Goal: Task Accomplishment & Management: Use online tool/utility

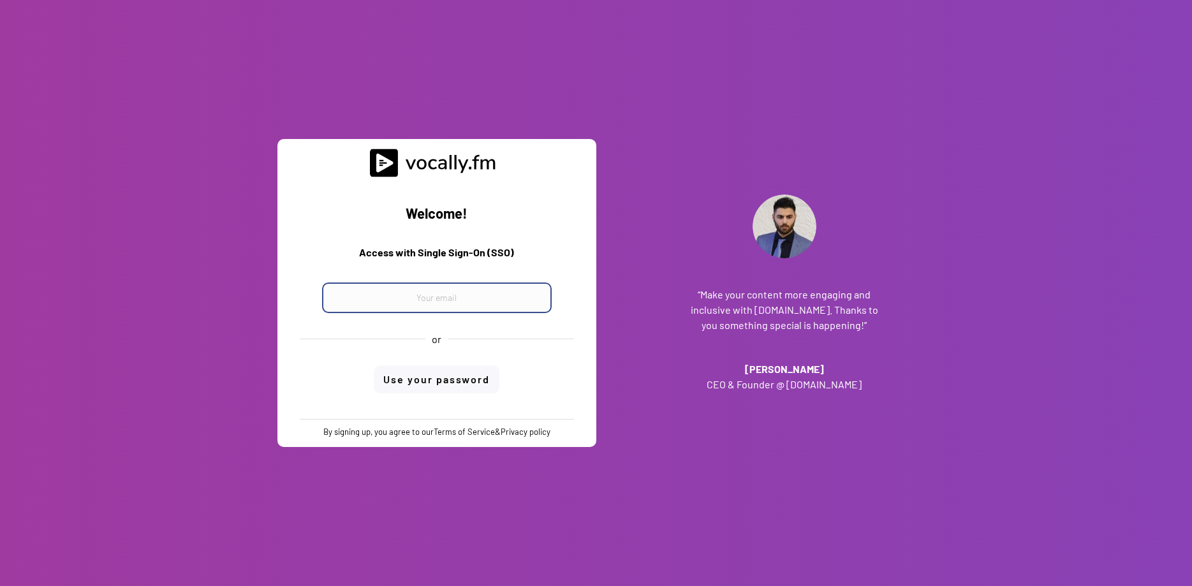
click at [468, 292] on input "email" at bounding box center [437, 298] width 230 height 31
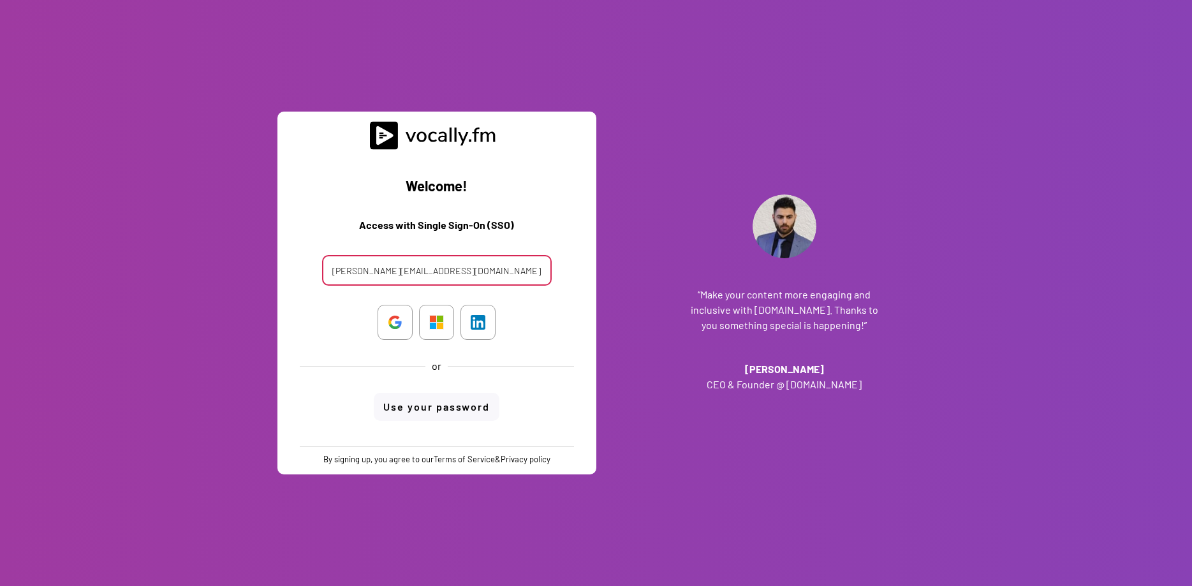
type input "alessandro.boreggio@external.eni.com"
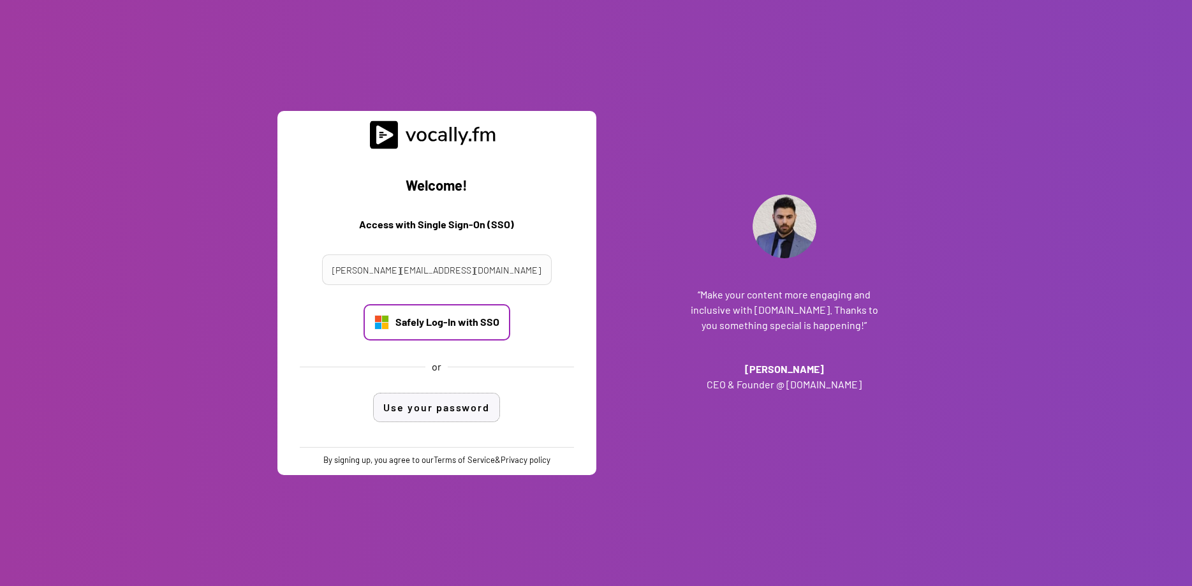
click at [448, 316] on div "Safely Log-In with SSO" at bounding box center [448, 322] width 104 height 14
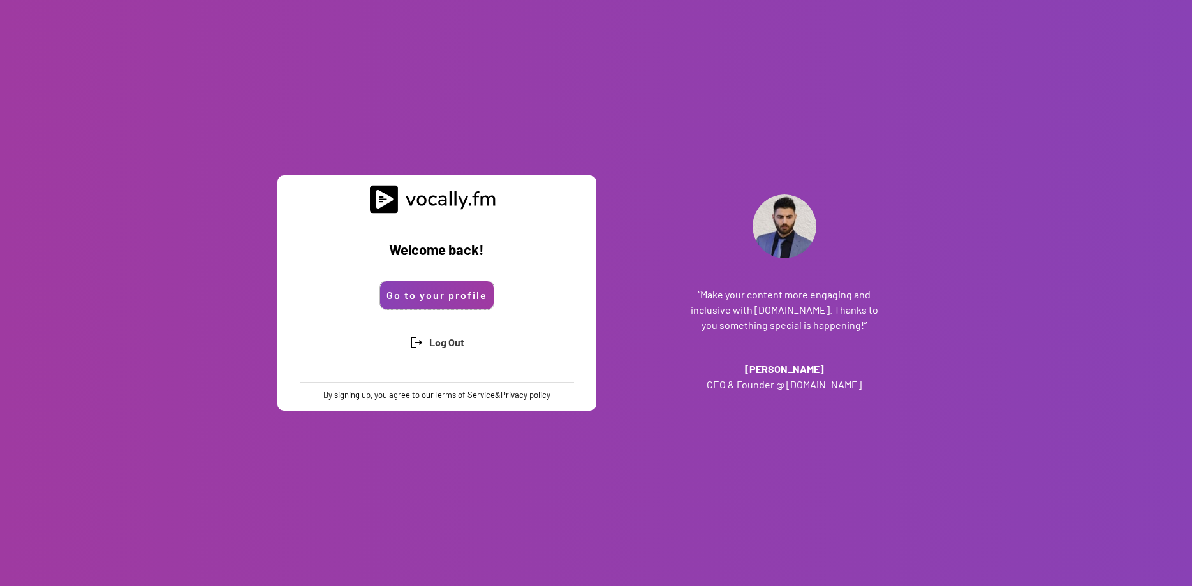
click at [417, 296] on button "Go to your profile" at bounding box center [437, 295] width 114 height 28
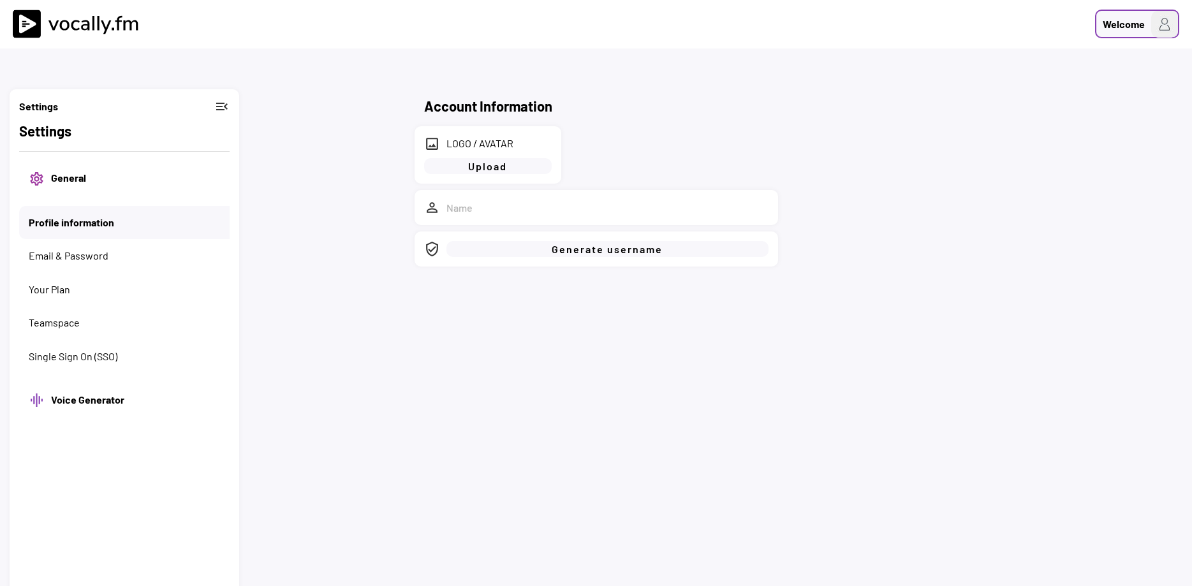
click at [1163, 26] on img at bounding box center [1165, 24] width 27 height 27
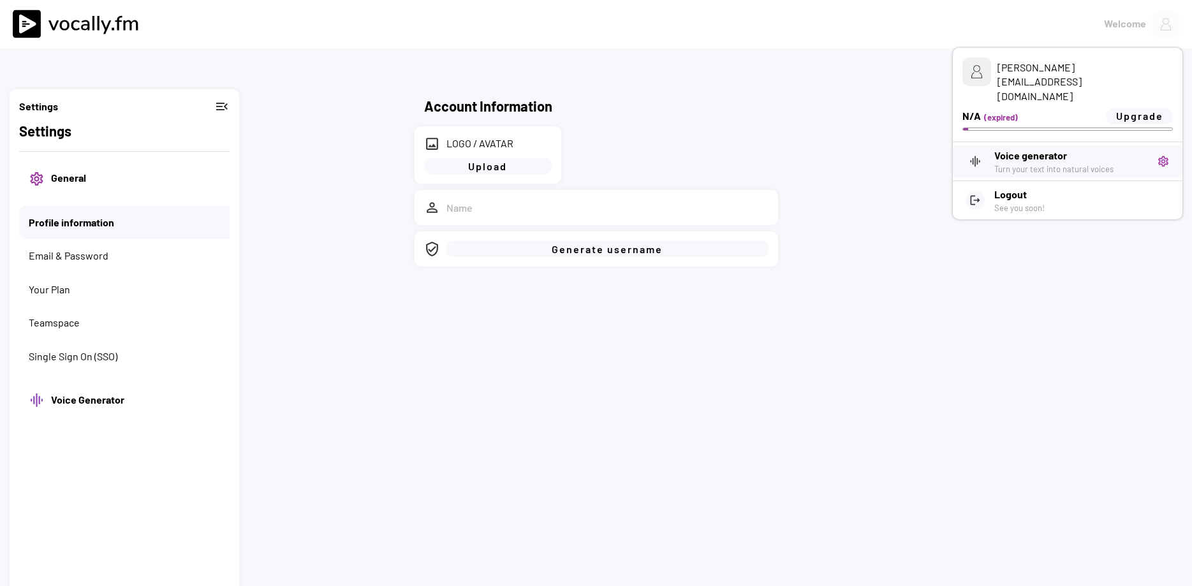
click at [1069, 148] on h3 "Voice generator" at bounding box center [1071, 155] width 153 height 15
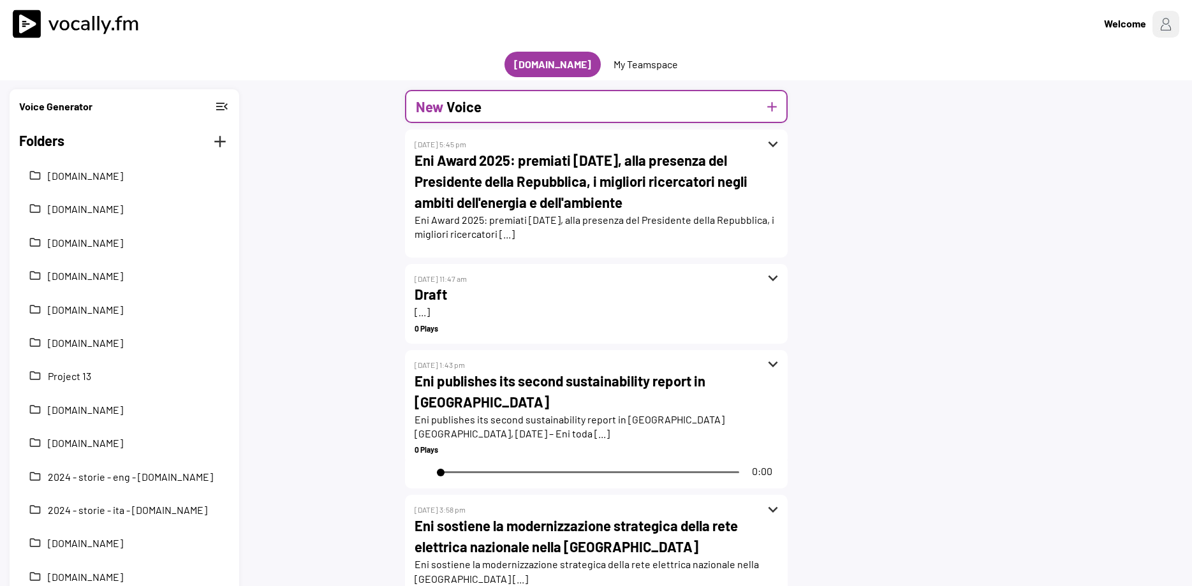
click at [577, 114] on div "New Voice add" at bounding box center [596, 106] width 383 height 33
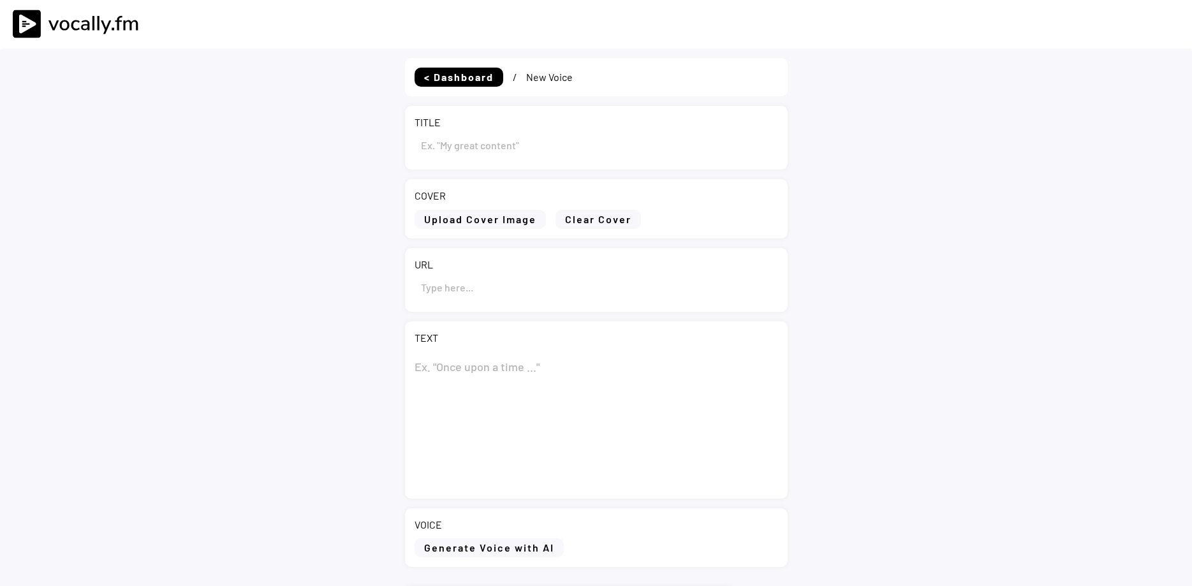
type input "Draft"
select select ""PLACEHOLDER_1427118222253""
drag, startPoint x: 477, startPoint y: 140, endPoint x: 310, endPoint y: 139, distance: 167.2
click at [415, 139] on input "input" at bounding box center [597, 145] width 364 height 31
paste input "Eni: informativa sull’acquisto di azioni proprie nel periodo compreso tra il 6 …"
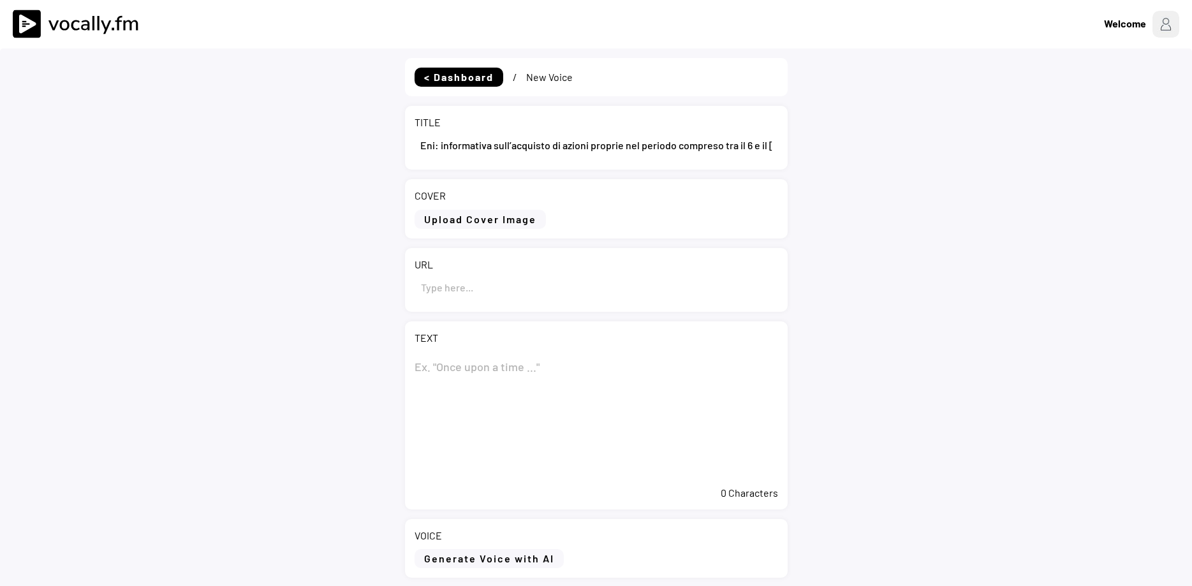
scroll to position [0, 63]
type input "Eni: informativa sull’acquisto di azioni proprie nel periodo compreso tra il 6 …"
click at [495, 368] on textarea at bounding box center [597, 416] width 364 height 128
paste textarea "Eni: informativa sull’acquisto di azioni proprie nel periodo compreso tra il 6 …"
type textarea "Eni: informativa sull’acquisto di azioni proprie nel periodo compreso tra il 6 …"
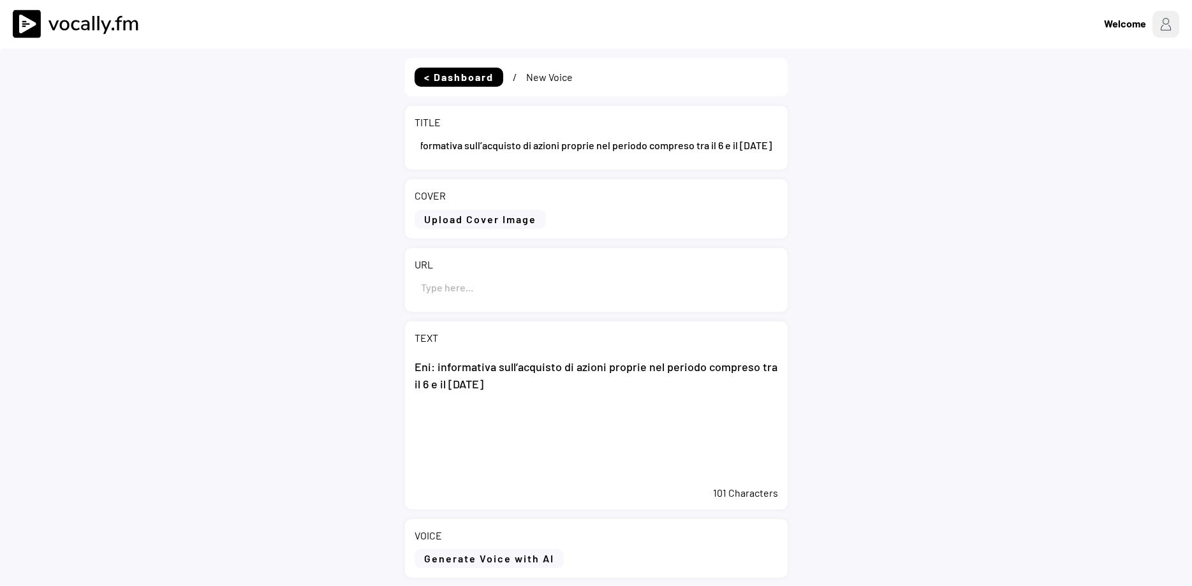
click at [511, 281] on input "input" at bounding box center [597, 287] width 364 height 31
paste input "https://www.eni.com/it-IT/media/comunicati-stampa/2025/10/cs-eni-informativa-ac…"
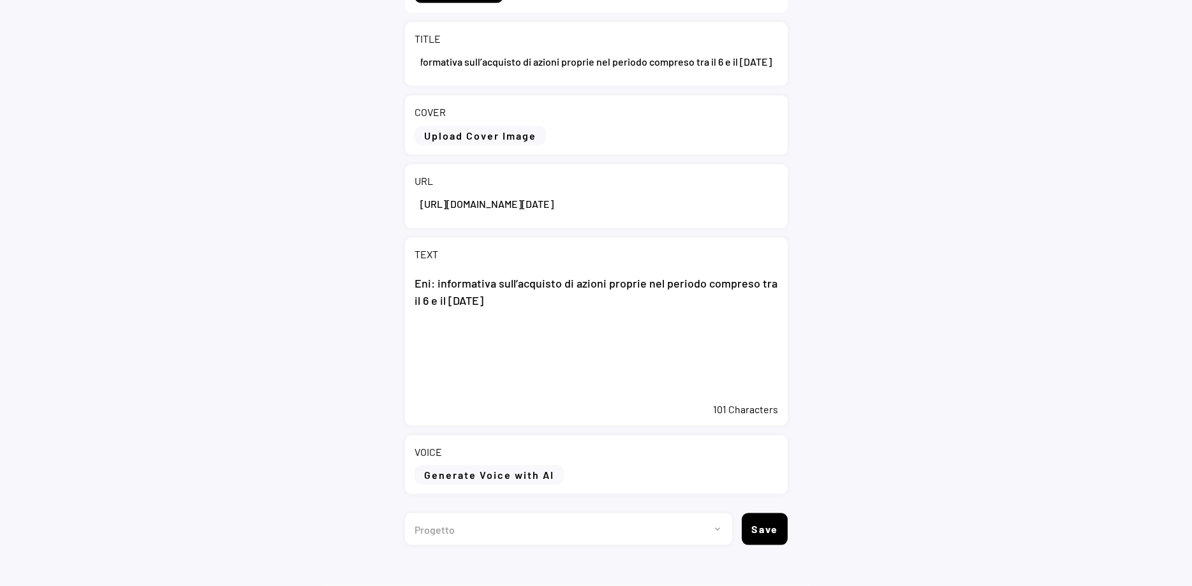
scroll to position [101, 0]
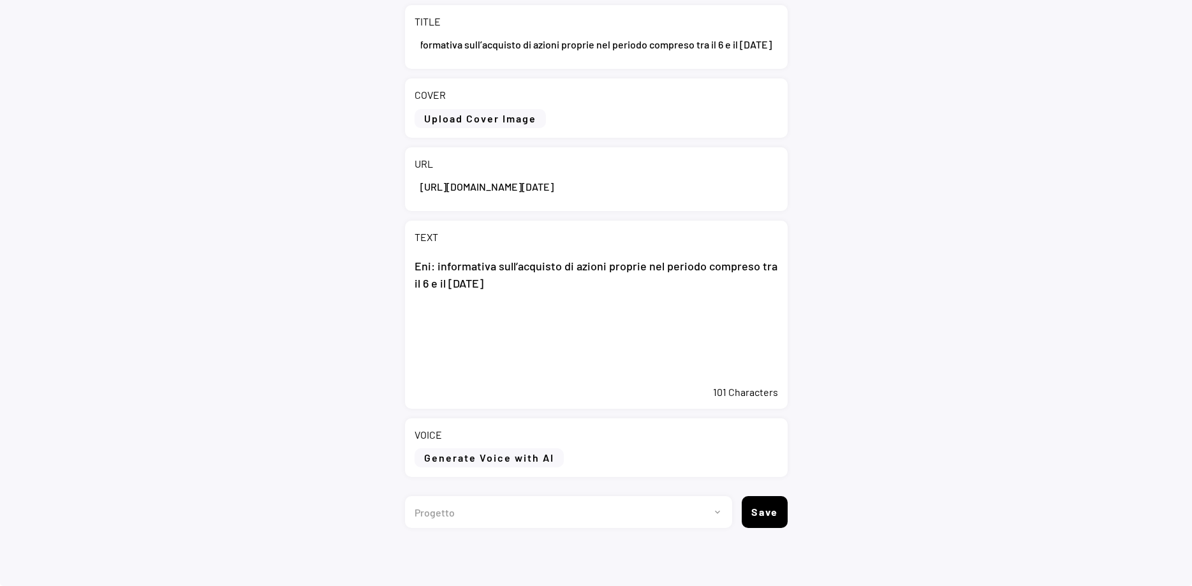
type input "https://www.eni.com/it-IT/media/comunicati-stampa/2025/10/cs-eni-informativa-ac…"
click at [472, 316] on textarea "Eni: informativa sull’acquisto di azioni proprie nel periodo compreso tra il 6 …" at bounding box center [597, 315] width 364 height 128
paste textarea "San Donato Milanese (MI), 15 ottobre 2025 – Eni ha acquistato nel periodo compr…"
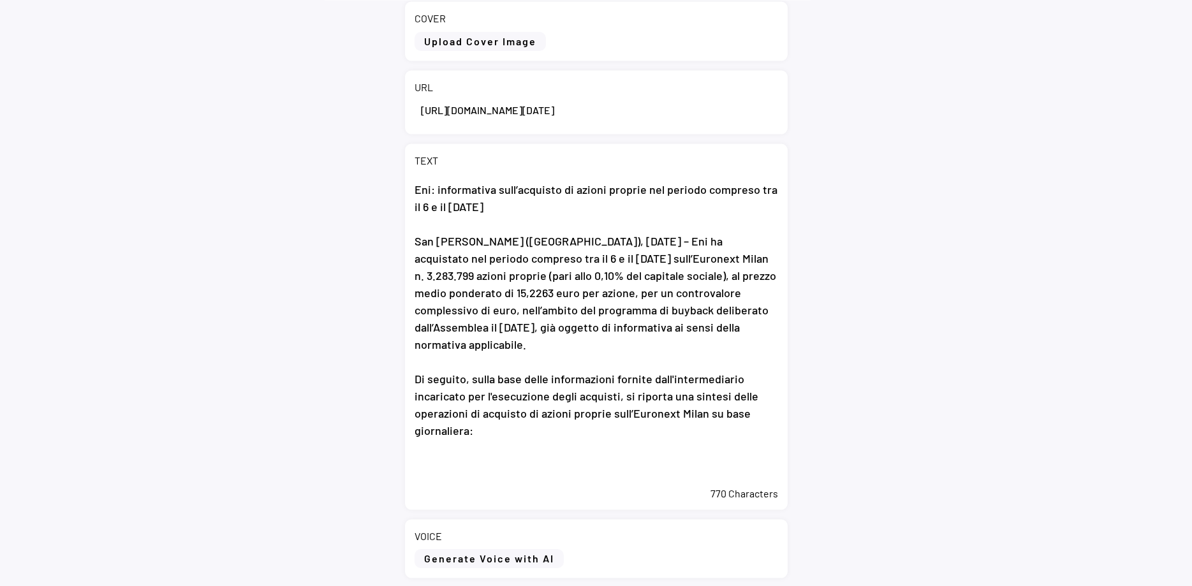
scroll to position [231, 0]
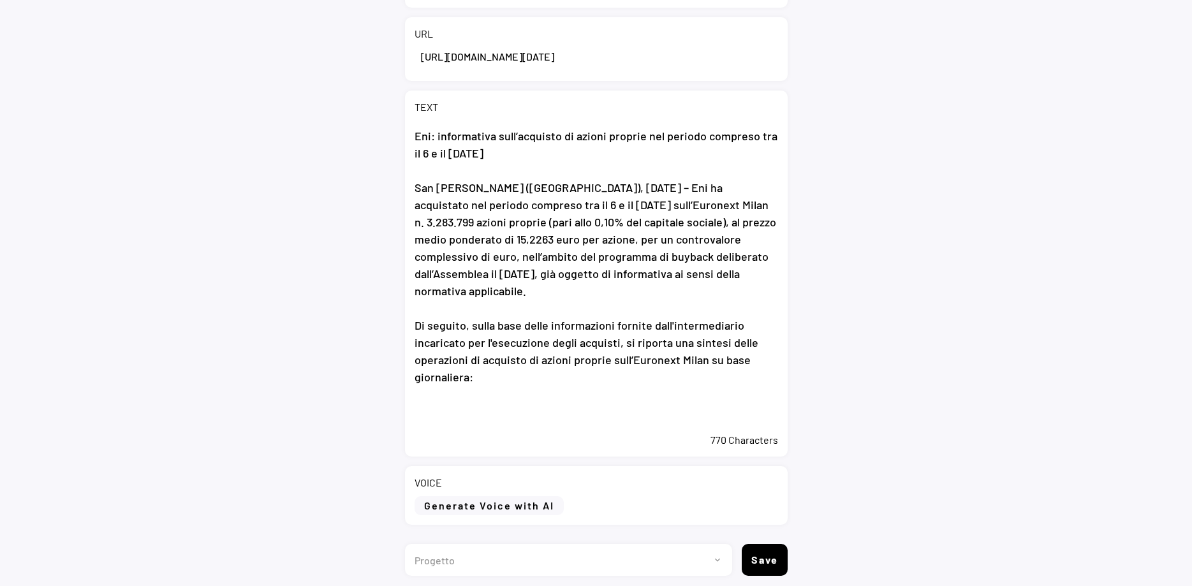
click at [544, 409] on textarea "Eni: informativa sull’acquisto di azioni proprie nel periodo compreso tra il 6 …" at bounding box center [597, 274] width 364 height 306
paste textarea "A partire dall’avvio il 20 maggio 2025 del programma di buyback, Eni ha acquist…"
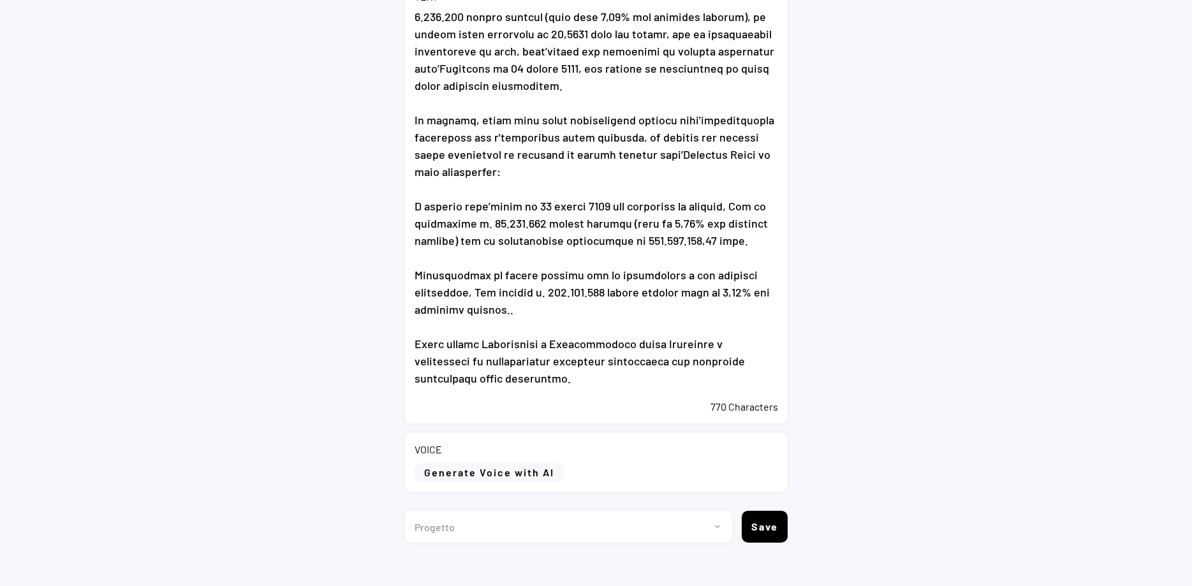
scroll to position [356, 0]
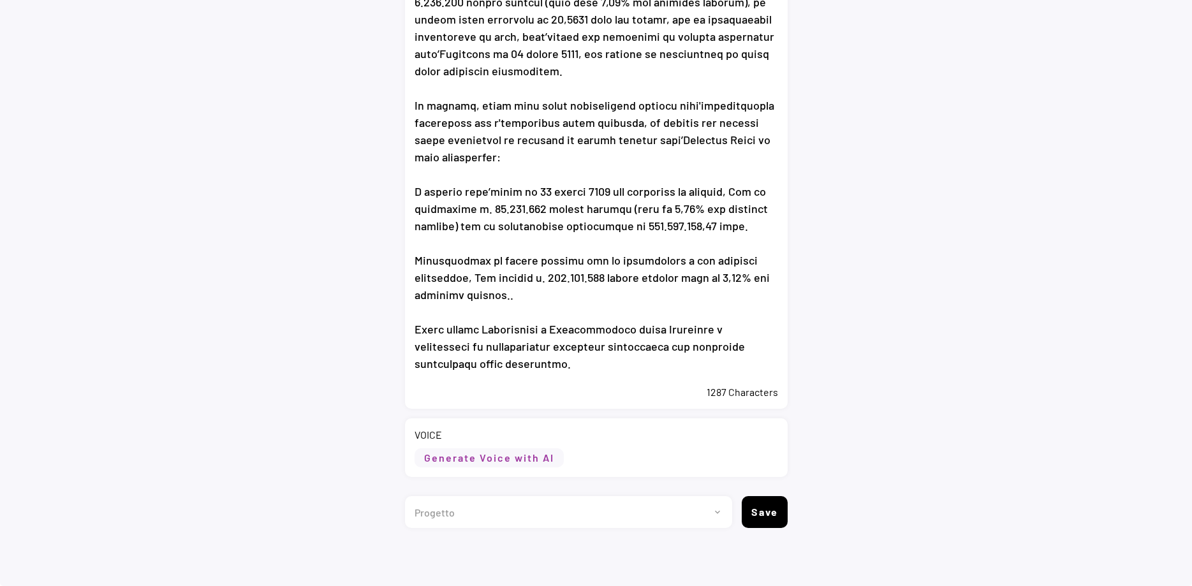
type textarea "Eni: informativa sull’acquisto di azioni proprie nel periodo compreso tra il 6 …"
click at [476, 442] on div "VOICE" at bounding box center [597, 435] width 364 height 14
drag, startPoint x: 478, startPoint y: 454, endPoint x: 471, endPoint y: 455, distance: 7.1
click at [477, 454] on button "Generate Voice with AI" at bounding box center [489, 458] width 149 height 19
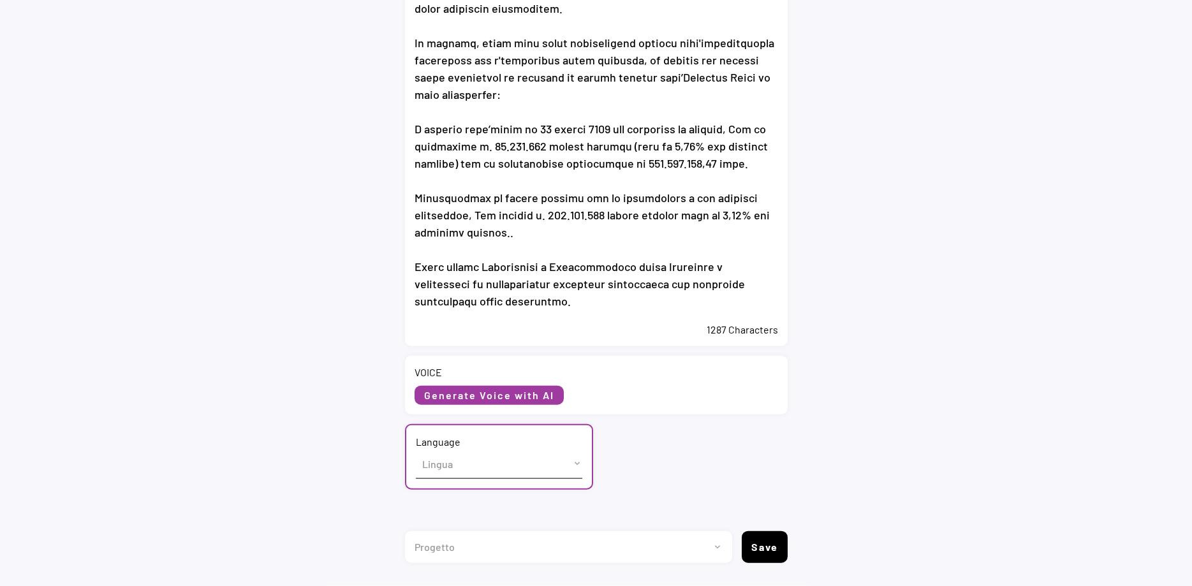
scroll to position [421, 0]
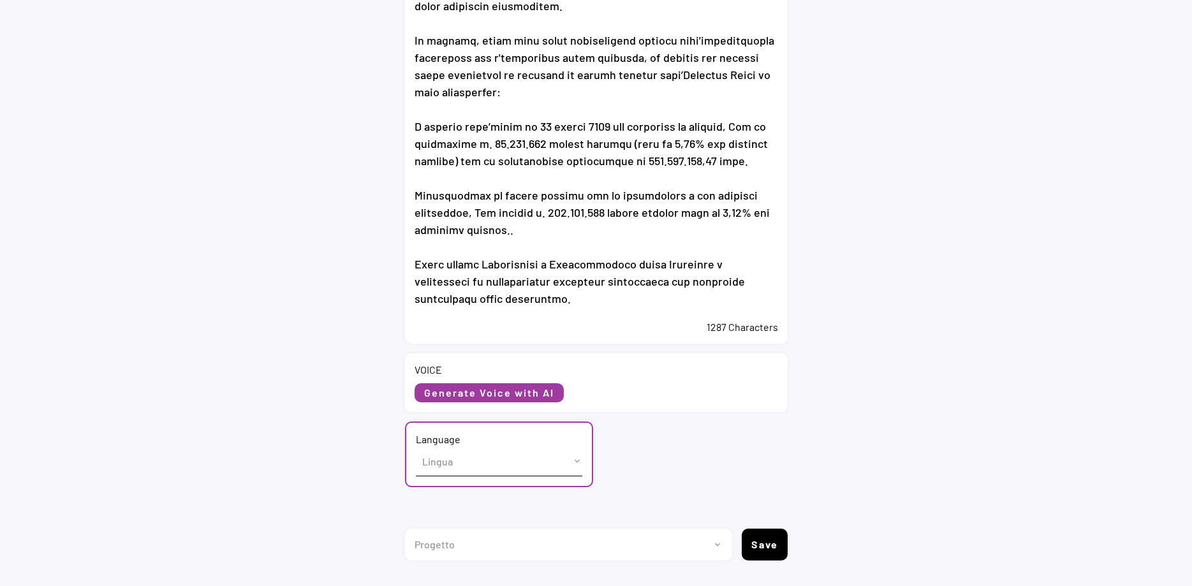
click at [416, 447] on select "Lingua English (US) French (France) Italian (Italy)" at bounding box center [499, 461] width 167 height 29
select select ""Italian (Italy)""
click option "Italian (Italy)" at bounding box center [0, 0] width 0 height 0
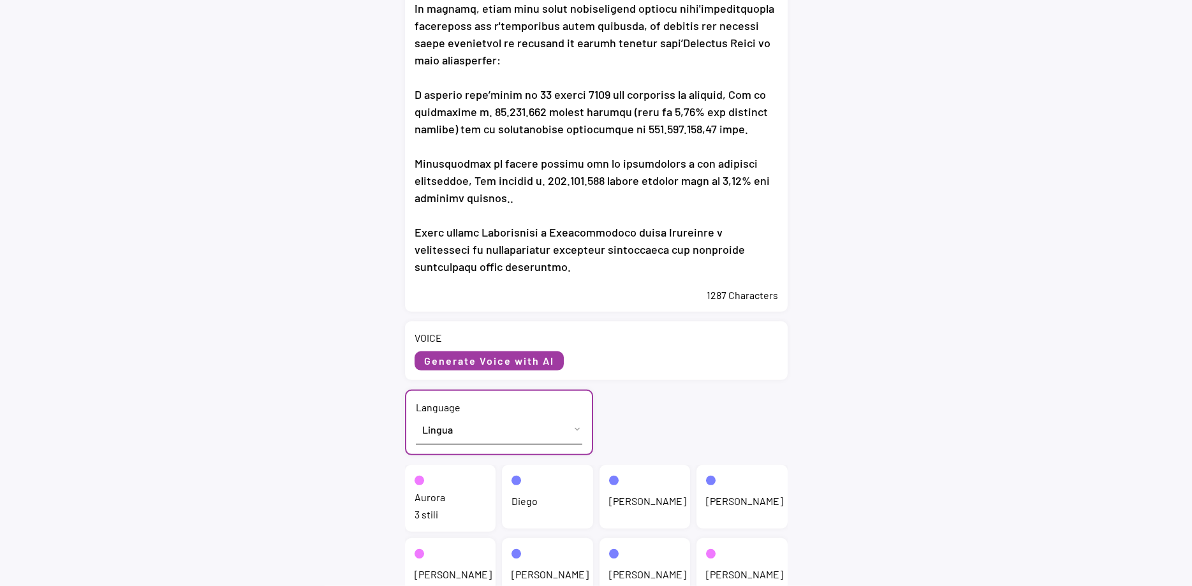
scroll to position [454, 0]
click at [427, 503] on div "Aurora" at bounding box center [430, 497] width 31 height 14
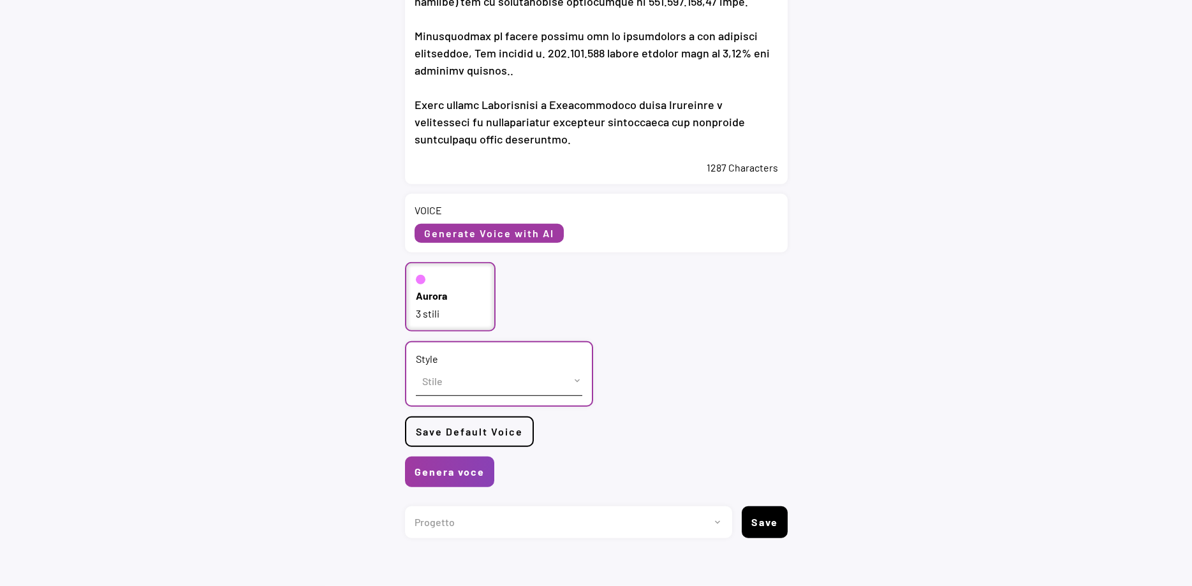
scroll to position [584, 0]
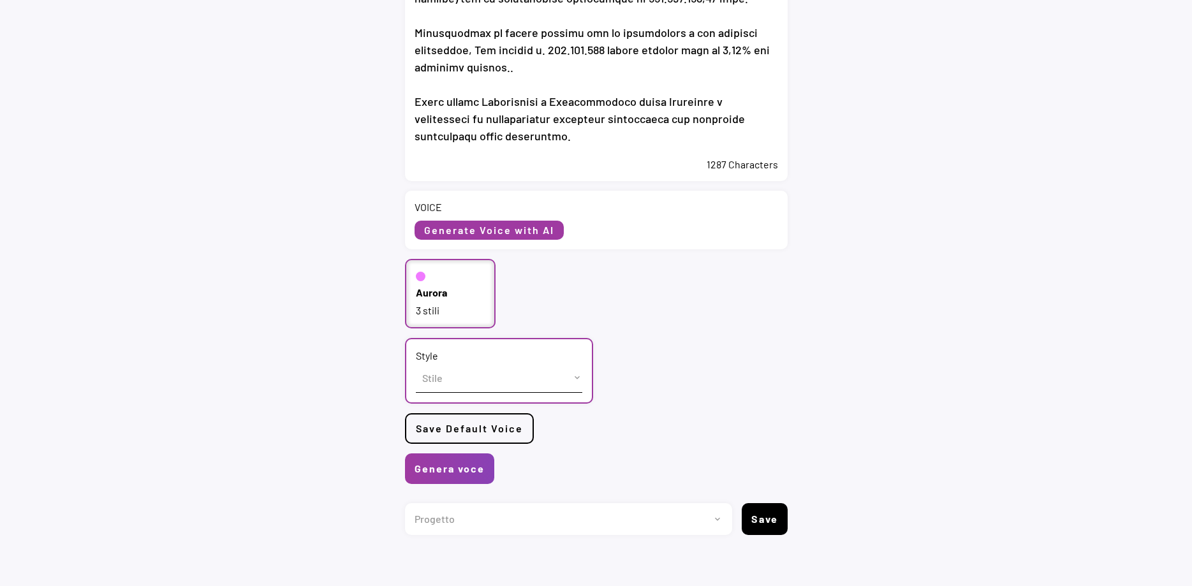
click at [416, 364] on select "Stile cheerful chat Default" at bounding box center [499, 378] width 167 height 29
select select ""chat""
click option "chat" at bounding box center [0, 0] width 0 height 0
click at [450, 468] on button "Genera voce" at bounding box center [449, 469] width 89 height 31
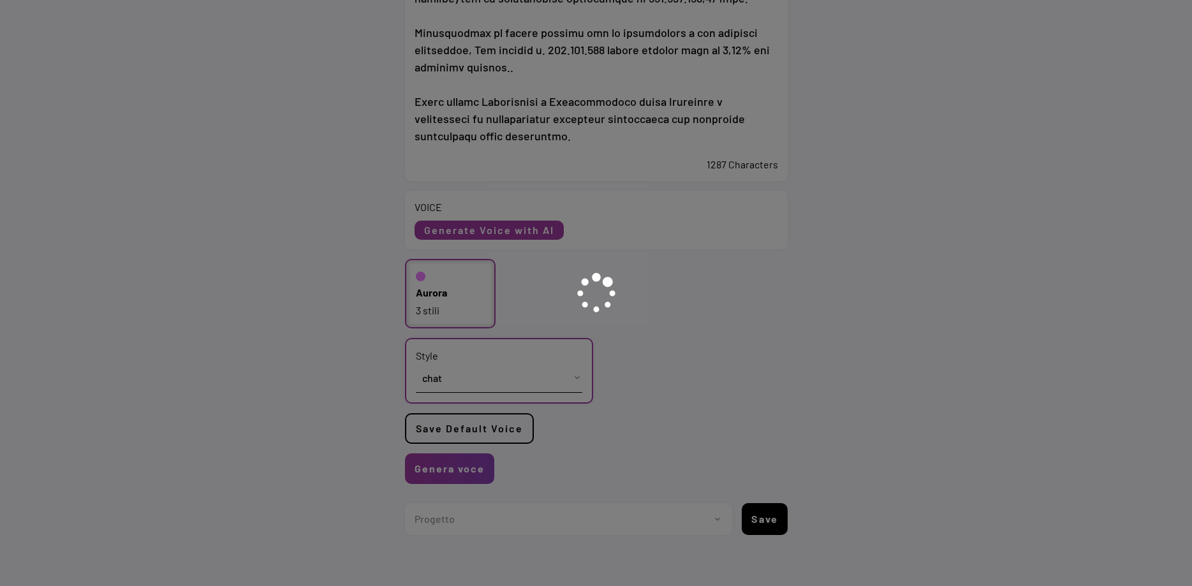
scroll to position [0, 0]
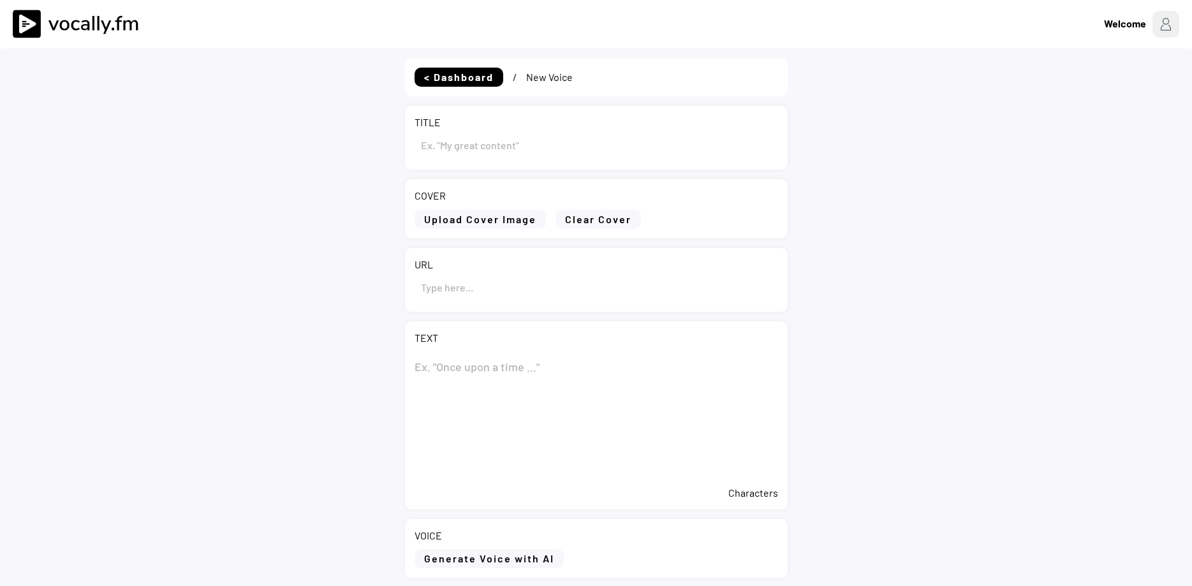
type input "Eni: informativa sull’acquisto di azioni proprie nel periodo compreso tra il 6 …"
type input "[URL][DOMAIN_NAME]"
type textarea "Lor: ipsumdolors amet’consecte ad elitse doeiusm tem incidid utlabore etd ma 6 …"
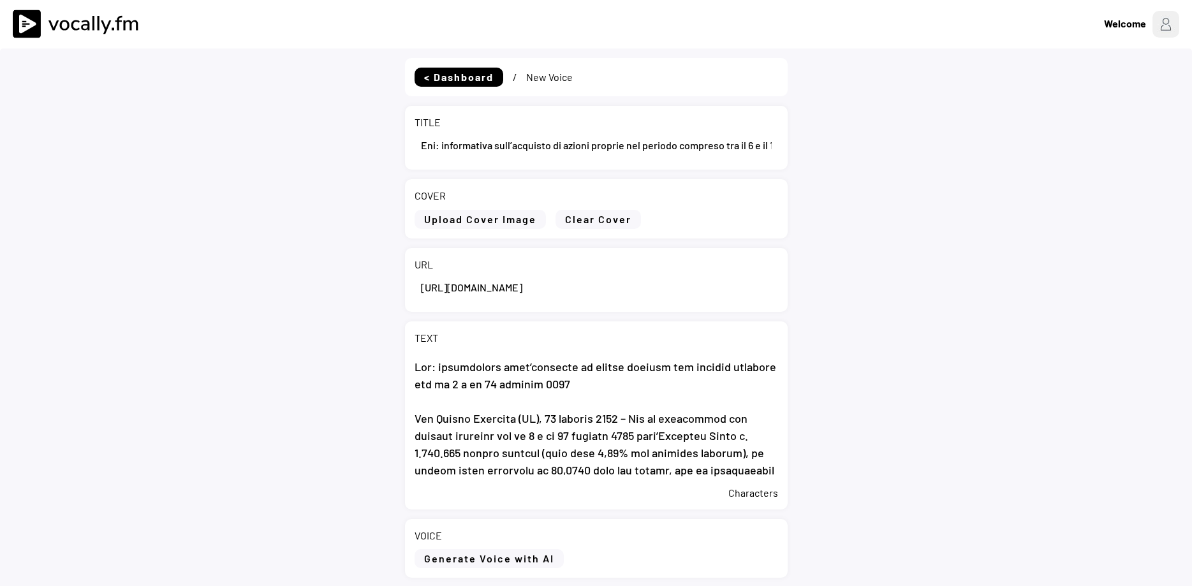
select select ""PLACEHOLDER_1427118222253""
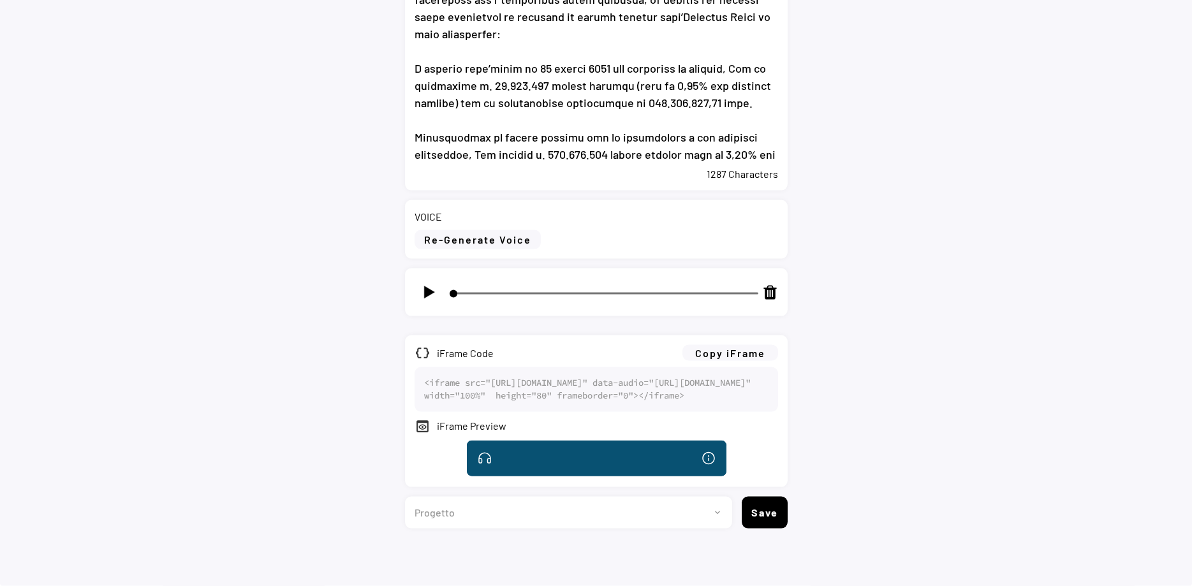
scroll to position [586, 0]
click at [425, 284] on img at bounding box center [429, 292] width 16 height 16
type input "18"
click at [746, 345] on button "Copy iFrame" at bounding box center [731, 353] width 96 height 16
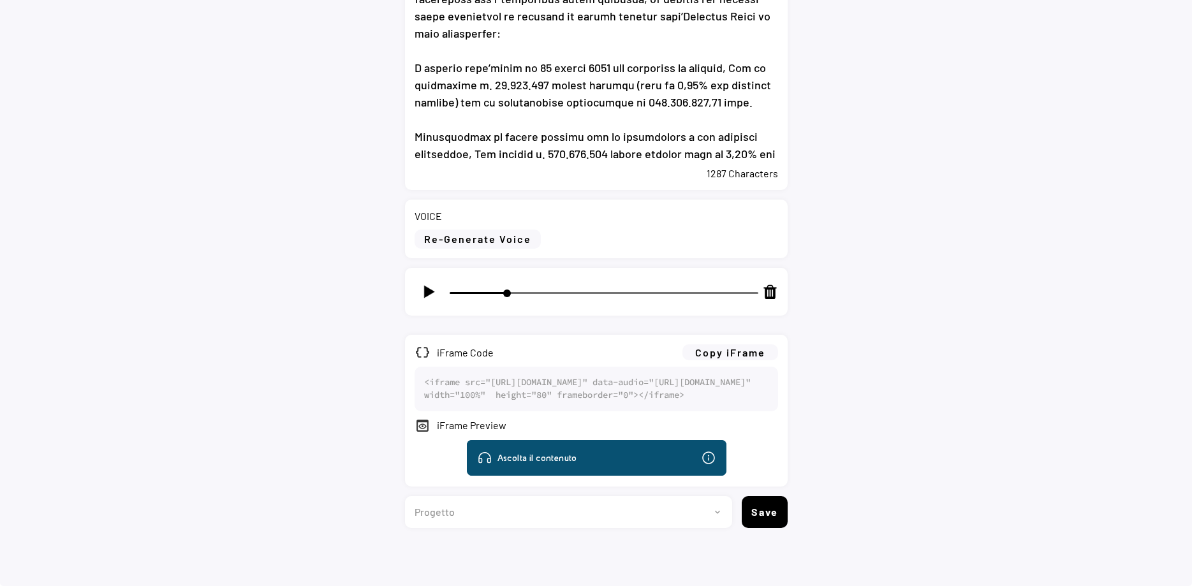
select select ""1348695171700984260__LOOKUP__1735904233799x559431839768379400""
click option "[DOMAIN_NAME]" at bounding box center [0, 0] width 0 height 0
click at [785, 528] on button "Save" at bounding box center [765, 512] width 46 height 32
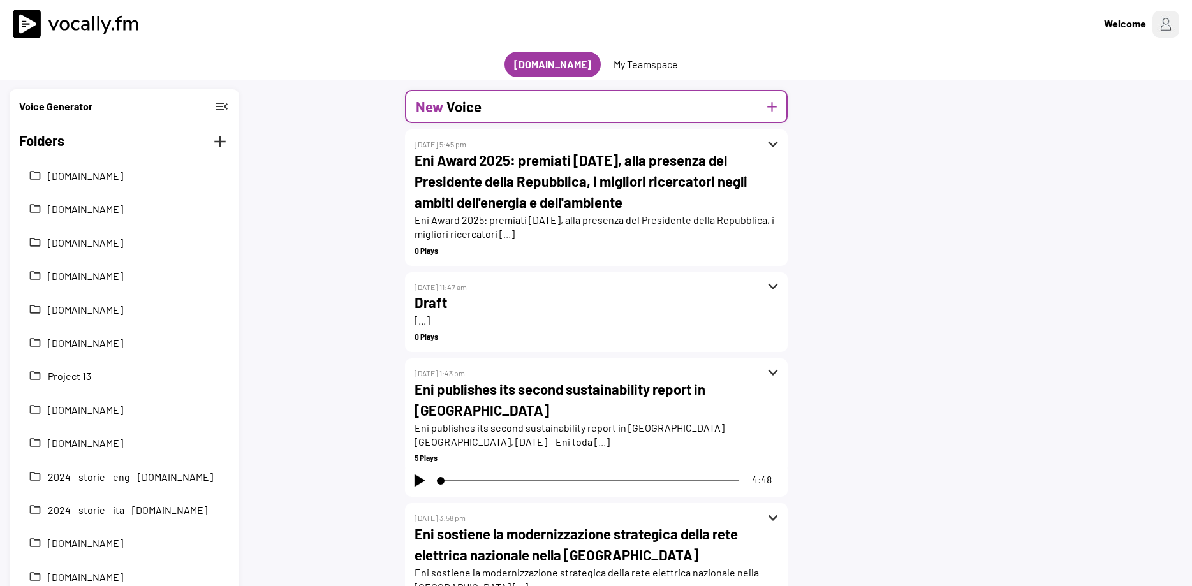
click at [771, 99] on button "add" at bounding box center [772, 107] width 16 height 16
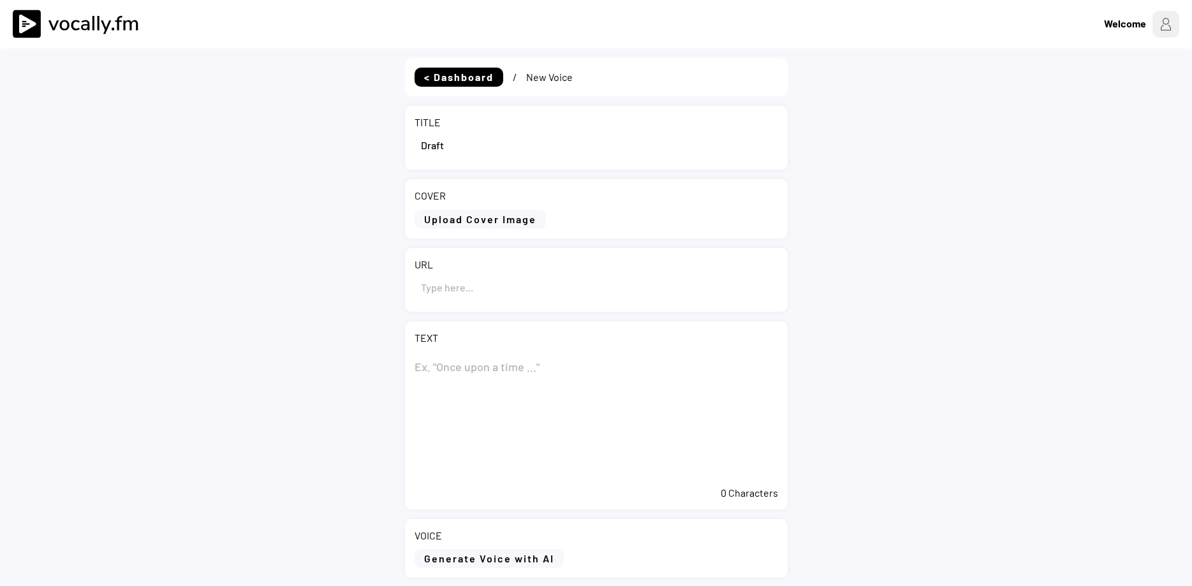
select select ""1348695171700984260__LOOKUP__1735904233799x559431839768379400""
click at [427, 154] on input "input" at bounding box center [597, 145] width 364 height 31
paste input "Eni: report on the purchase of treasury shares during the period from [DATE] to…"
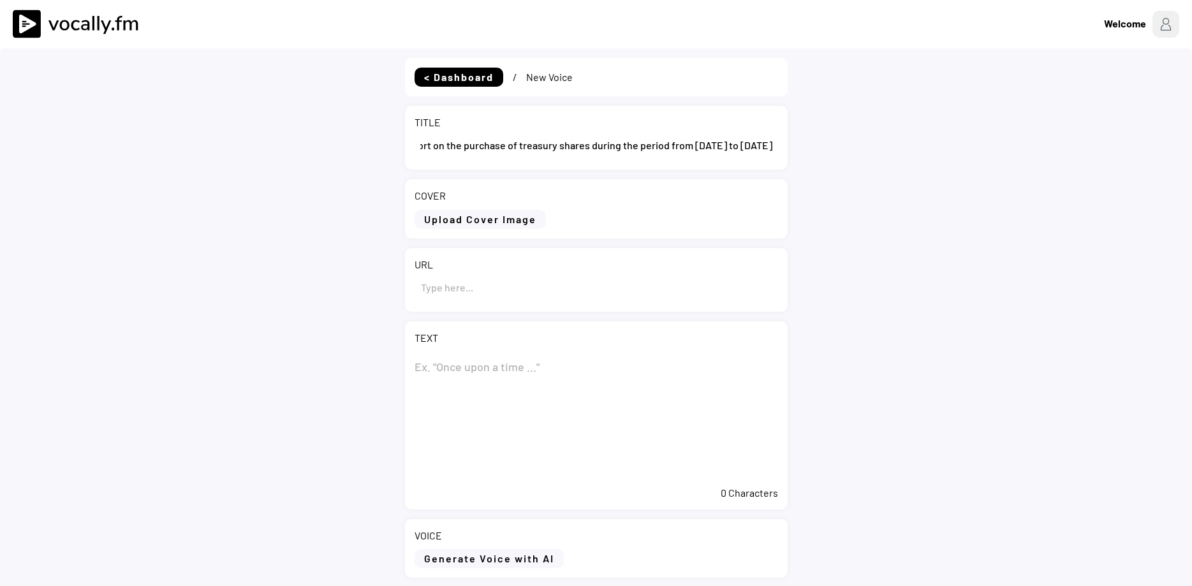
type input "Eni: report on the purchase of treasury shares during the period from [DATE] to…"
click at [433, 370] on textarea at bounding box center [597, 416] width 364 height 128
paste textarea "Eni: report on the purchase of treasury shares during the period from 6 to 10 O…"
click at [490, 417] on textarea "Eni: report on the purchase of treasury shares during the period from 6 to 10 O…" at bounding box center [597, 416] width 364 height 128
click at [447, 428] on textarea "Eni: report on the purchase of treasury shares during the period from 6 to 10 O…" at bounding box center [597, 416] width 364 height 128
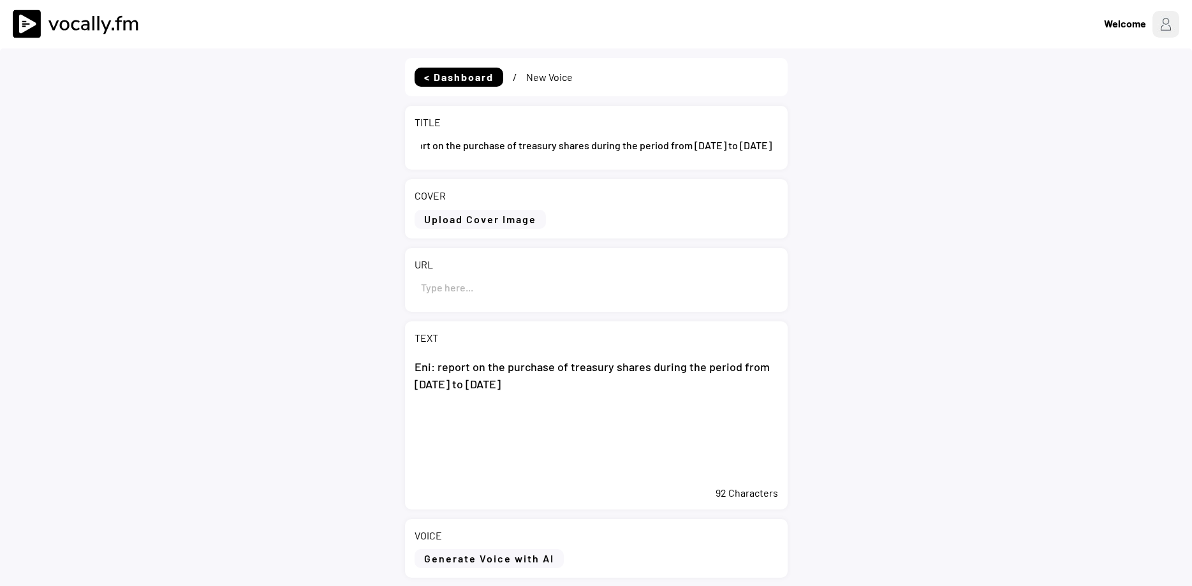
paste textarea "San Donato Milanese (Milan), 15 October 2025 – During the period from 6 to 10 O…"
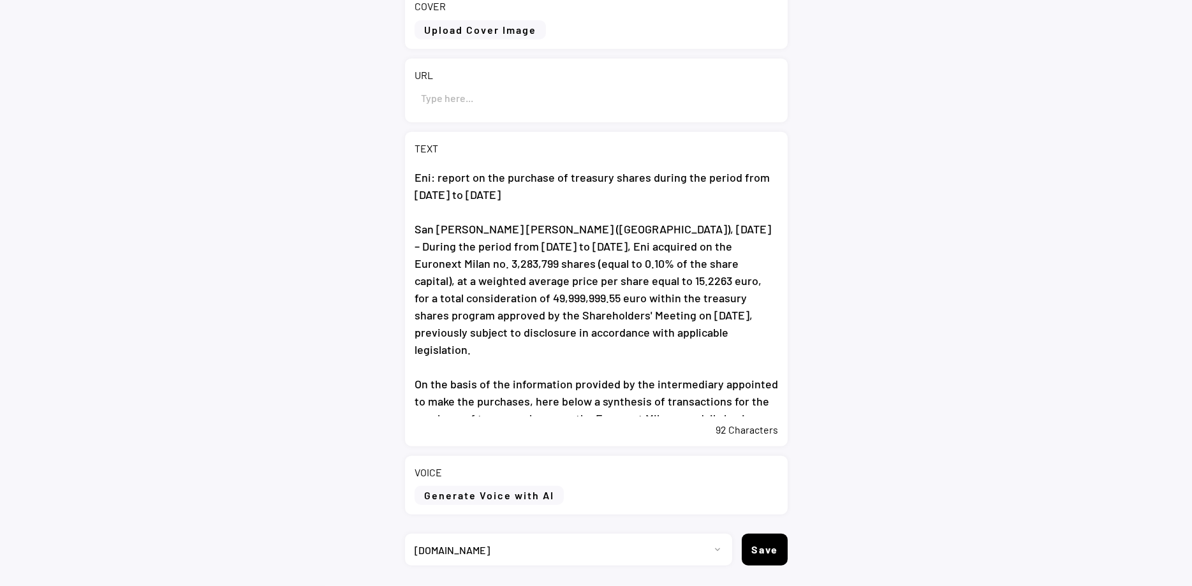
scroll to position [207, 0]
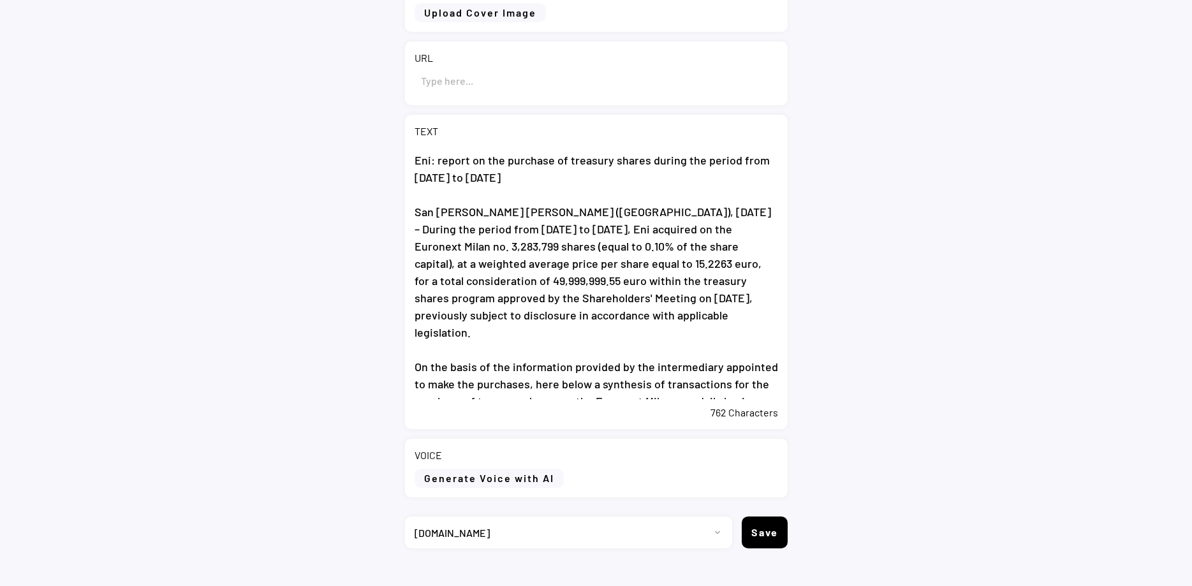
click at [757, 385] on textarea "Eni: report on the purchase of treasury shares during the period from 6 to 10 O…" at bounding box center [597, 272] width 364 height 254
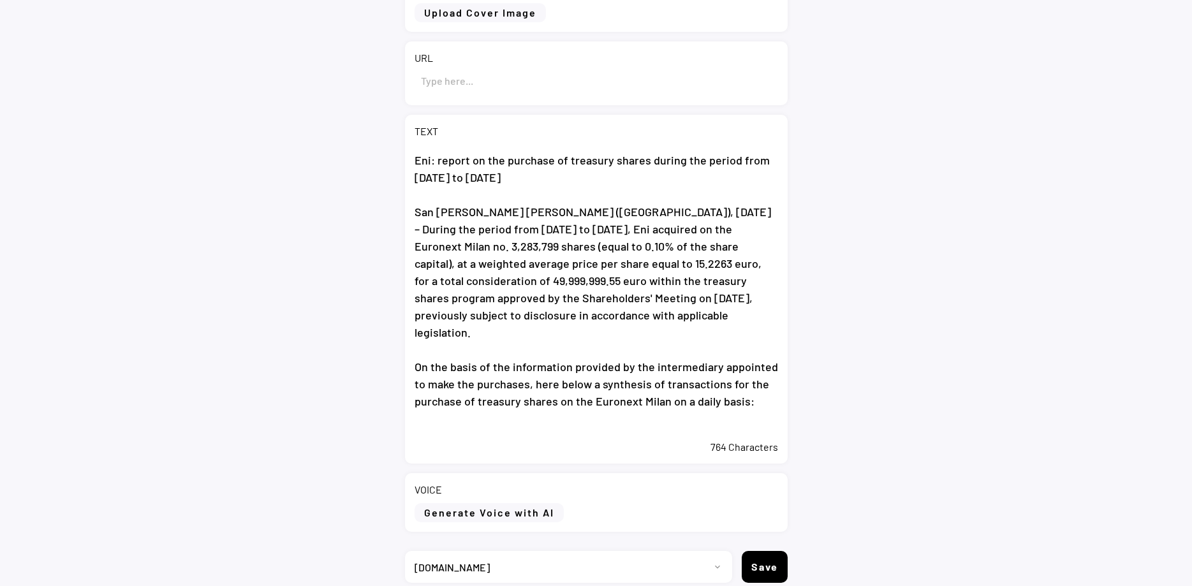
click at [443, 413] on textarea "Eni: report on the purchase of treasury shares during the period from 6 to 10 O…" at bounding box center [597, 289] width 364 height 288
paste textarea "From the start on 20 May 2025 of the buyback program, Eni acquired no. 65,019,4…"
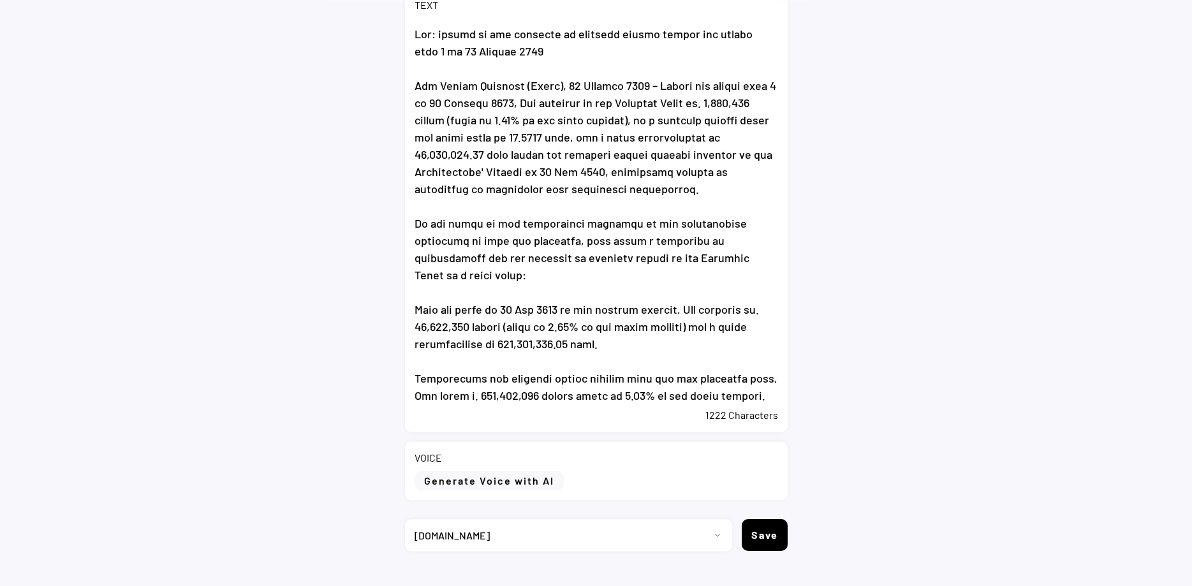
scroll to position [356, 0]
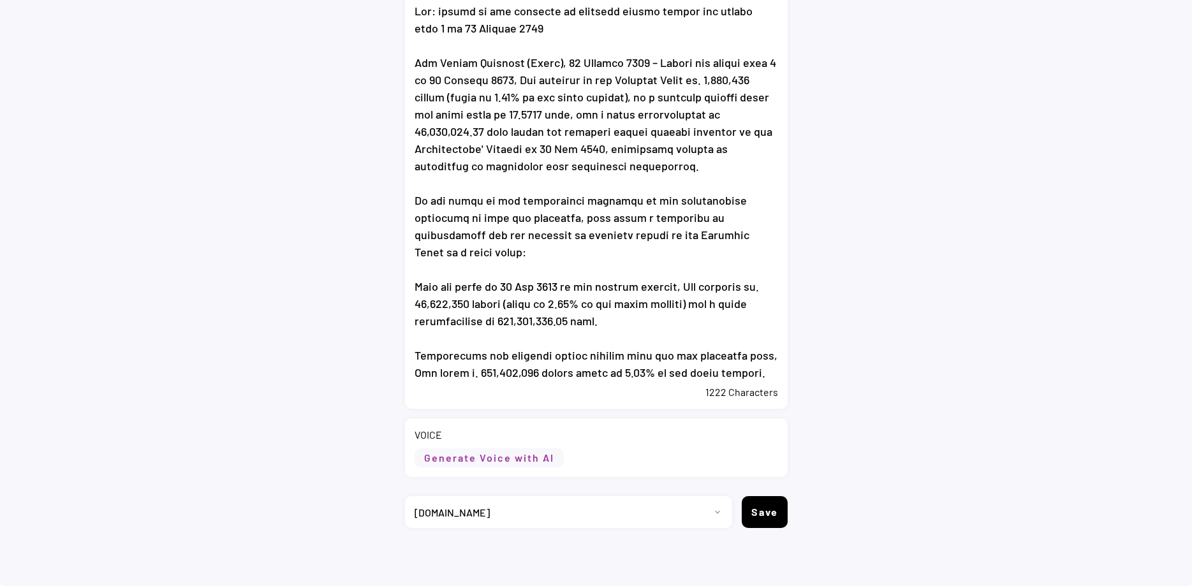
type textarea "Eni: report on the purchase of treasury shares during the period from 6 to 10 O…"
click at [498, 463] on button "Generate Voice with AI" at bounding box center [489, 458] width 149 height 19
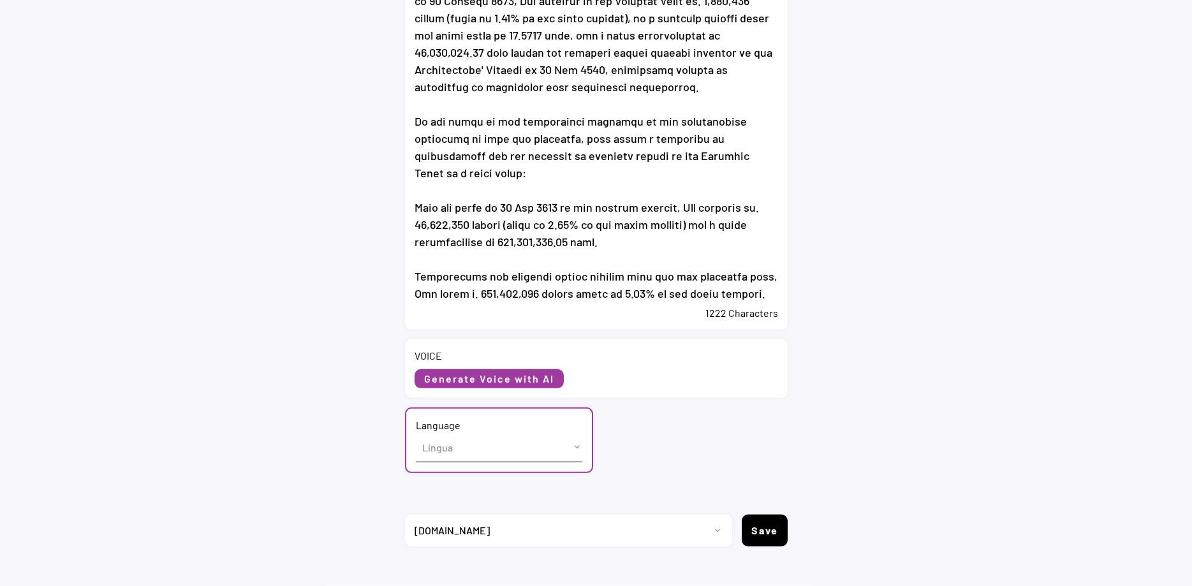
scroll to position [454, 0]
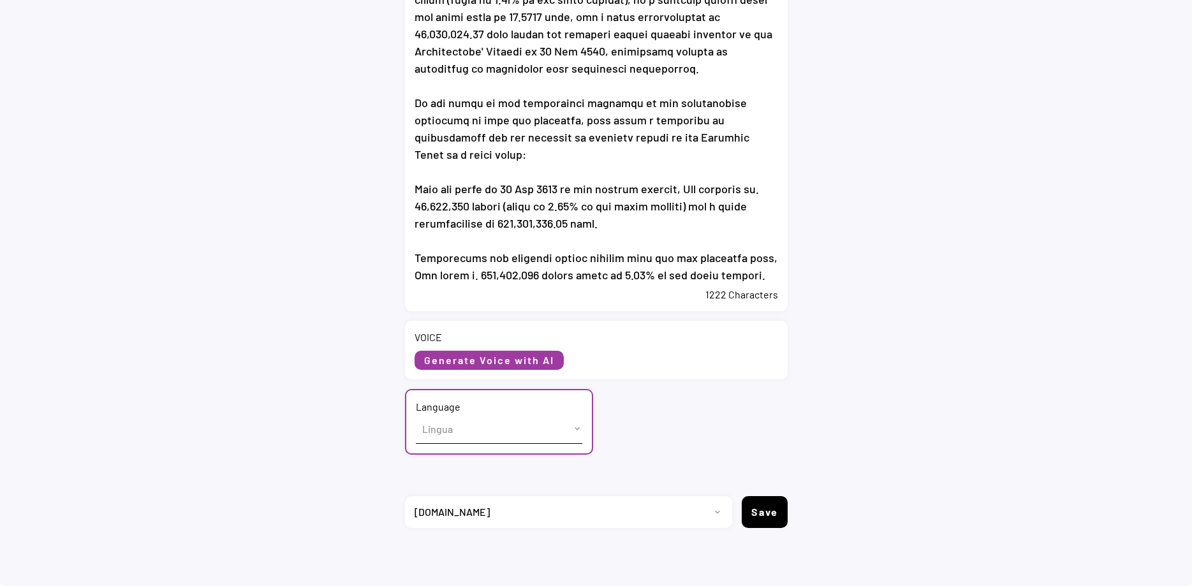
click at [416, 415] on select "Lingua English (US) French (France) Italian (Italy)" at bounding box center [499, 429] width 167 height 29
select select ""English (US)""
click option "English (US)" at bounding box center [0, 0] width 0 height 0
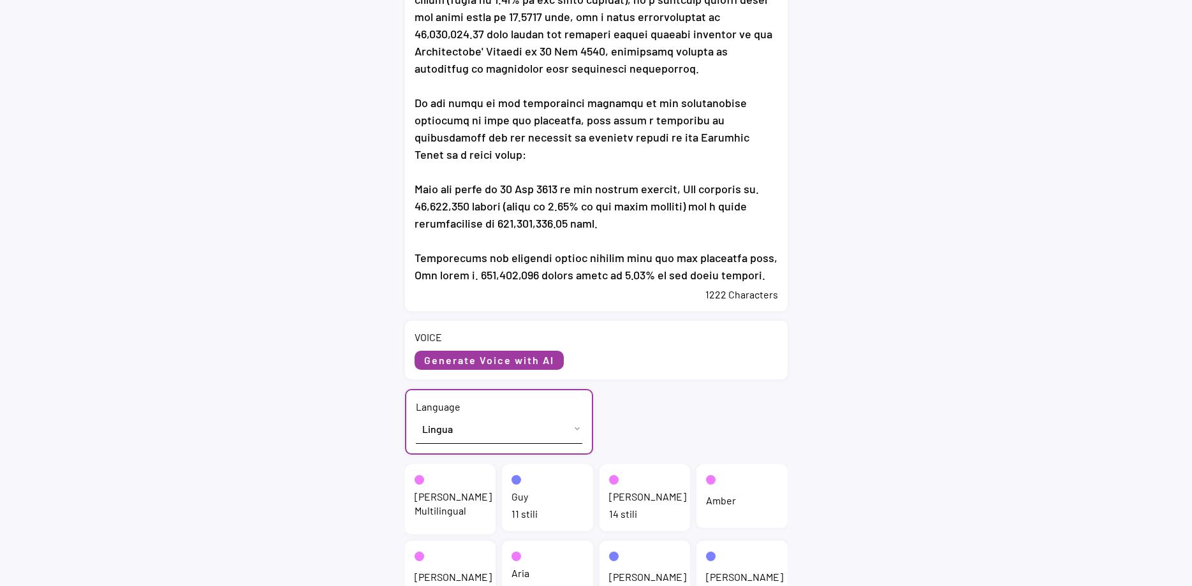
click at [470, 492] on div "Jenny Multilingual" at bounding box center [453, 504] width 77 height 29
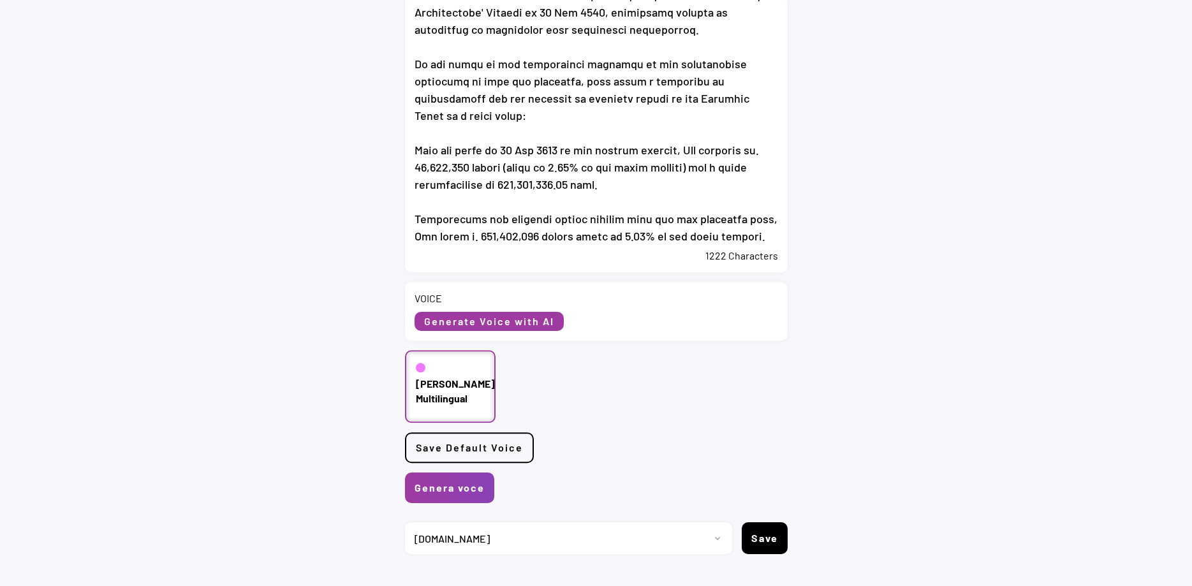
scroll to position [519, 0]
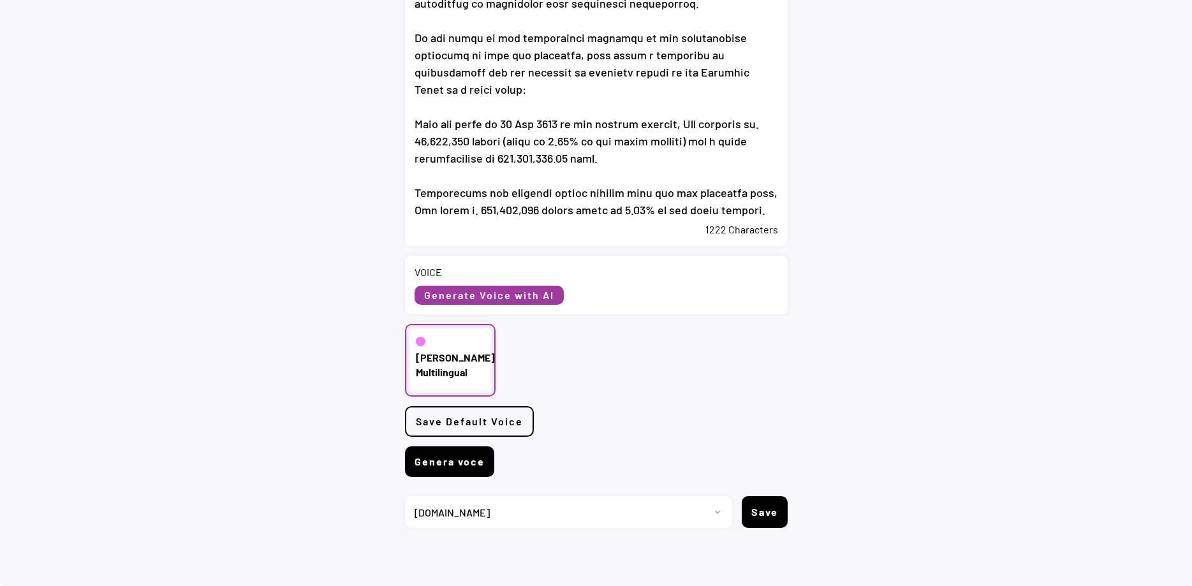
click at [470, 461] on button "Genera voce" at bounding box center [449, 462] width 89 height 31
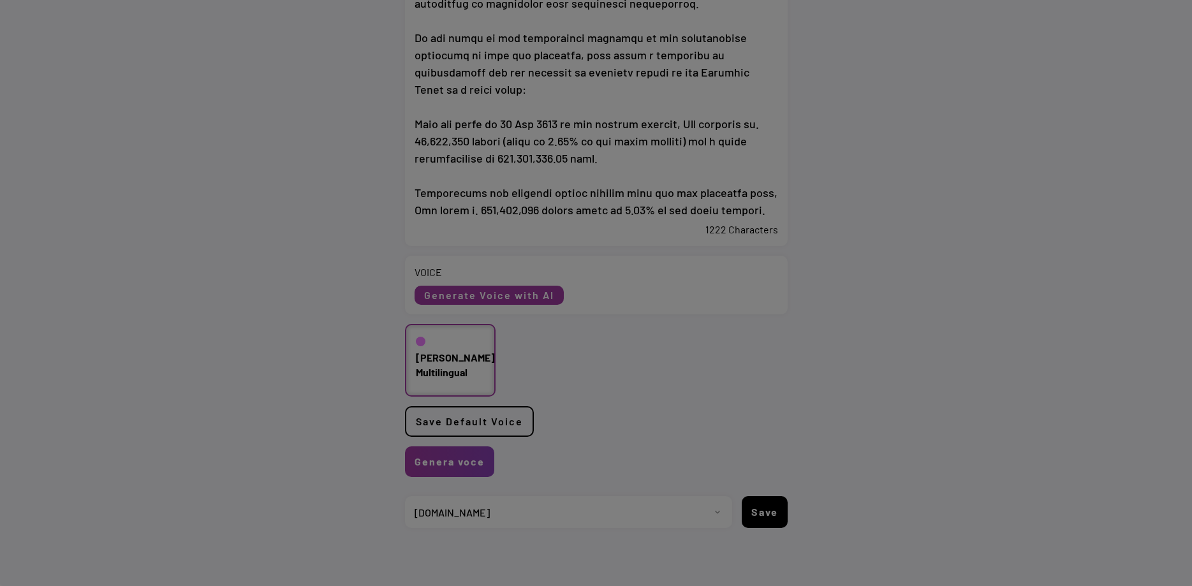
scroll to position [0, 0]
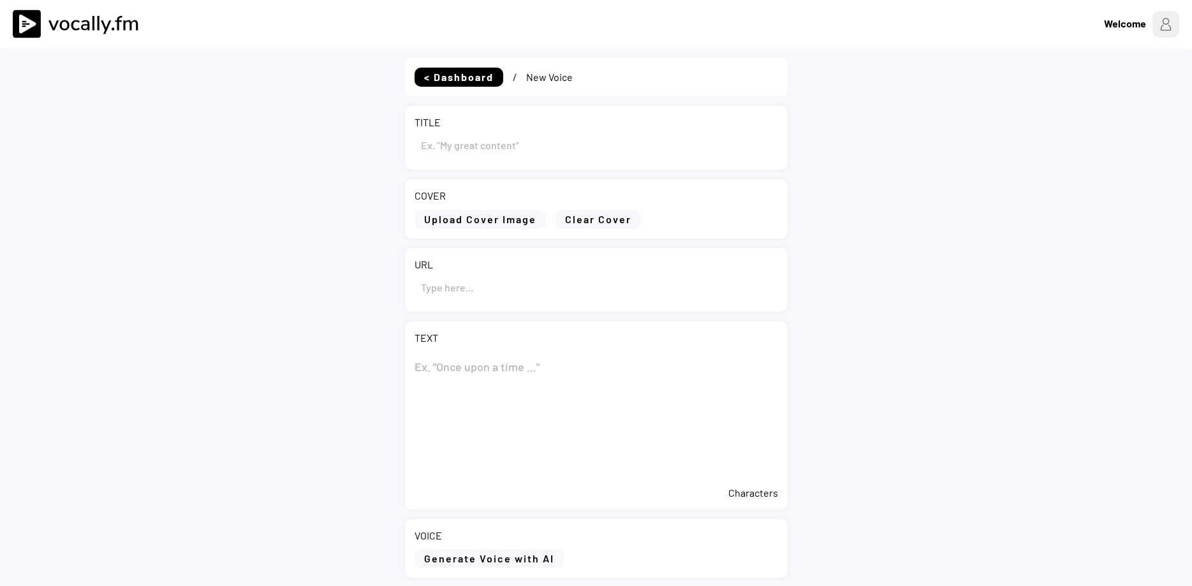
type input "Eni: report on the purchase of treasury shares during the period from [DATE] to…"
type textarea "Lor: ipsumd si ame consecte ad elitsedd eiusmo tempor inc utlabo etdo 6 ma 44 A…"
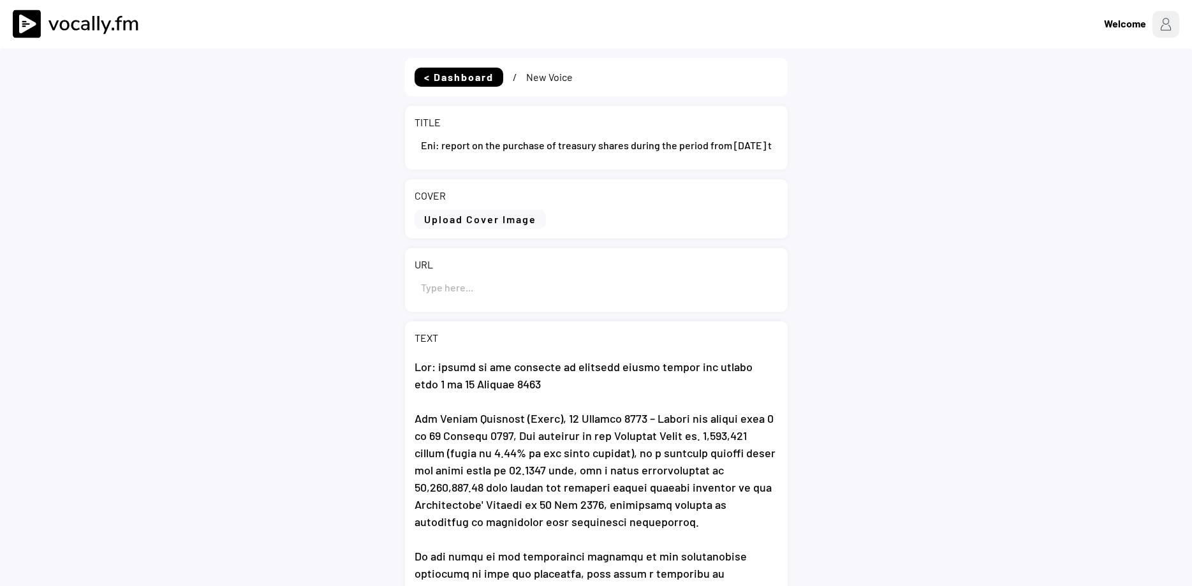
select select ""1348695171700984260__LOOKUP__1735904233799x559431839768379400""
click at [464, 292] on input "input" at bounding box center [597, 287] width 364 height 31
paste input "https://www.eni.com/en-IT/media/press-release/2025/10/pr-eni-report-purchase-tr…"
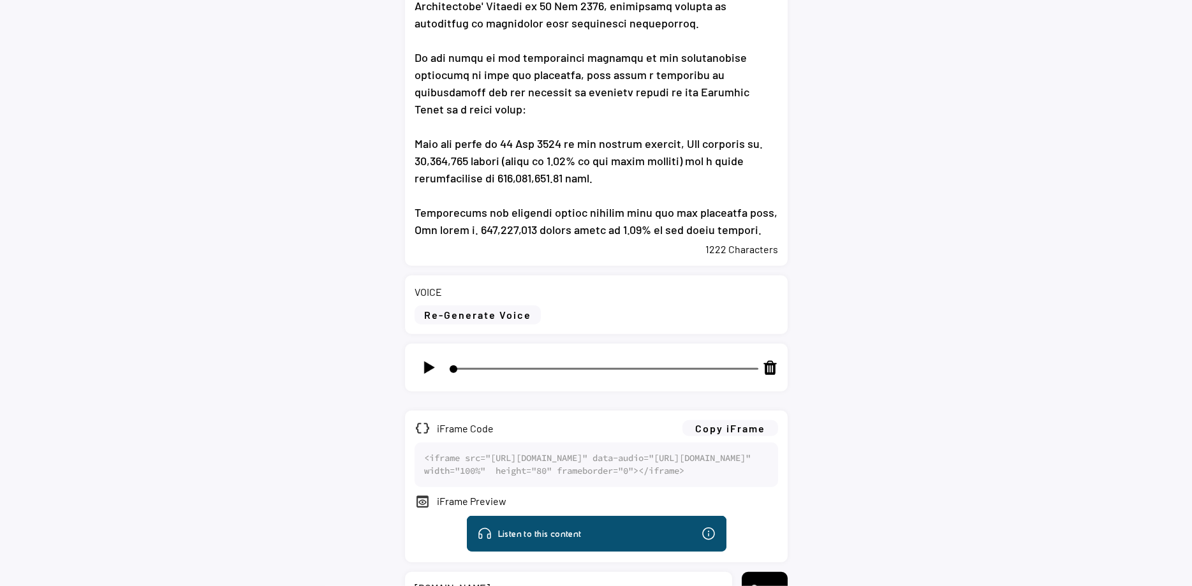
scroll to position [521, 0]
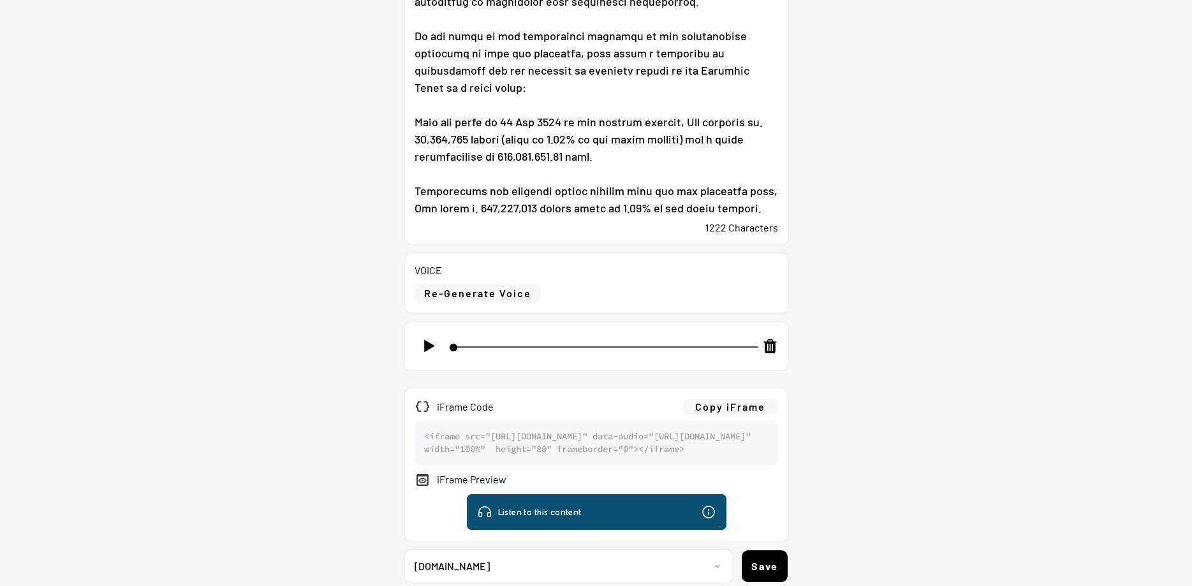
type input "https://www.eni.com/en-IT/media/press-release/2025/10/pr-eni-report-purchase-tr…"
click at [429, 348] on img at bounding box center [429, 346] width 16 height 16
click at [428, 346] on img at bounding box center [429, 346] width 16 height 16
click at [429, 342] on img at bounding box center [429, 346] width 16 height 16
click at [428, 351] on img at bounding box center [429, 346] width 16 height 16
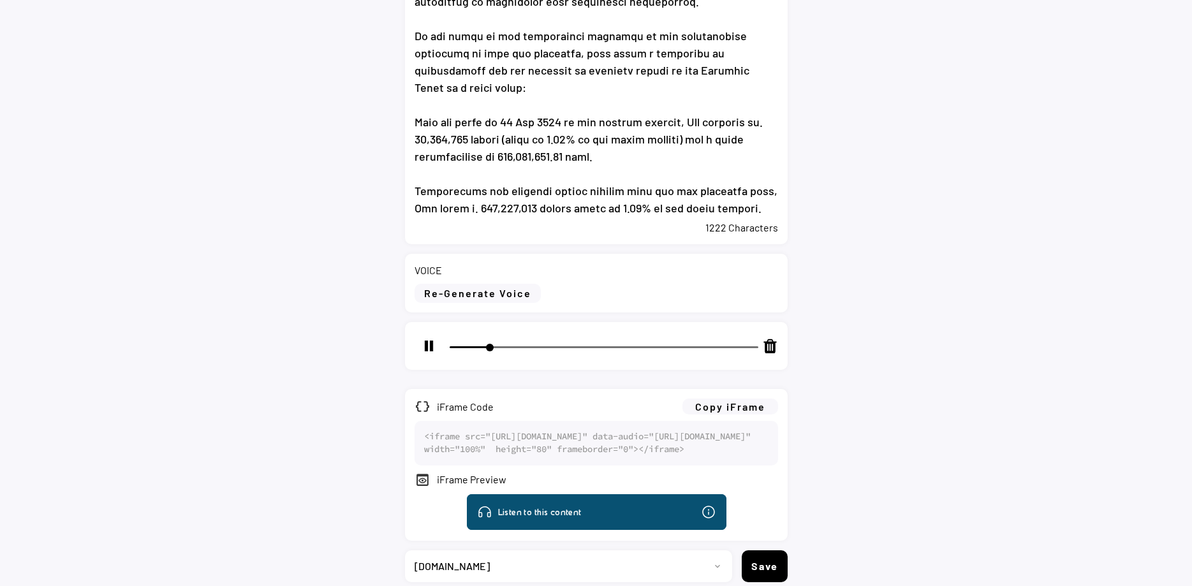
type input "12"
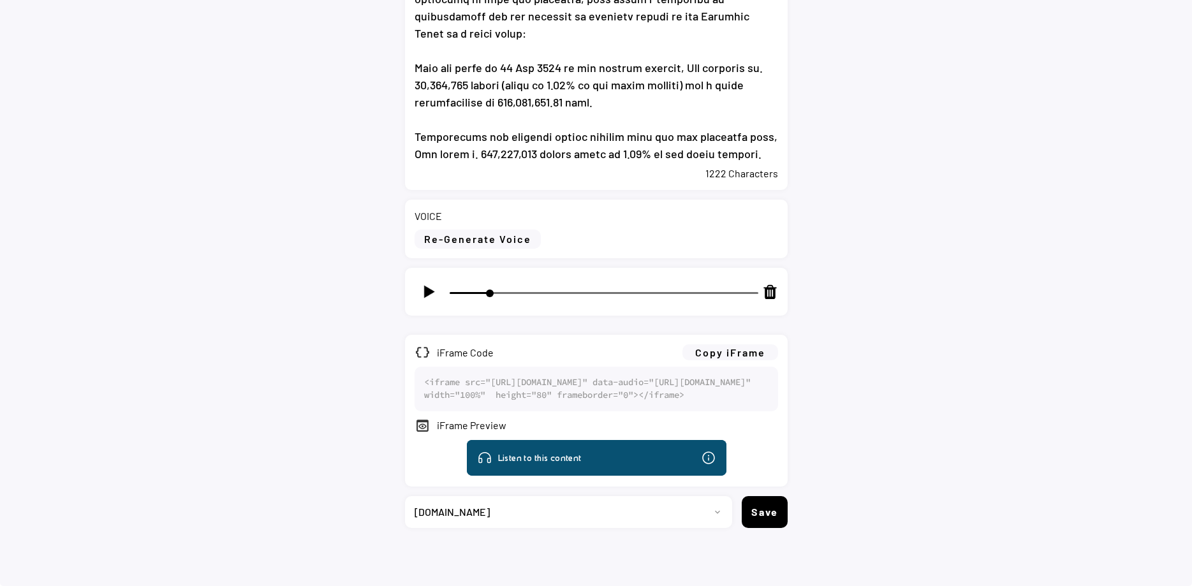
scroll to position [612, 0]
click at [405, 496] on select "Progetto 2023 - cs - eng - eni.com 2023 - cs - ita - eni.com 2023 - storie - it…" at bounding box center [564, 512] width 318 height 32
select select ""1348695171700984260__LOOKUP__1735904392009x606523124540768300""
click option "[DOMAIN_NAME]" at bounding box center [0, 0] width 0 height 0
click at [717, 345] on button "Copy iFrame" at bounding box center [731, 353] width 96 height 16
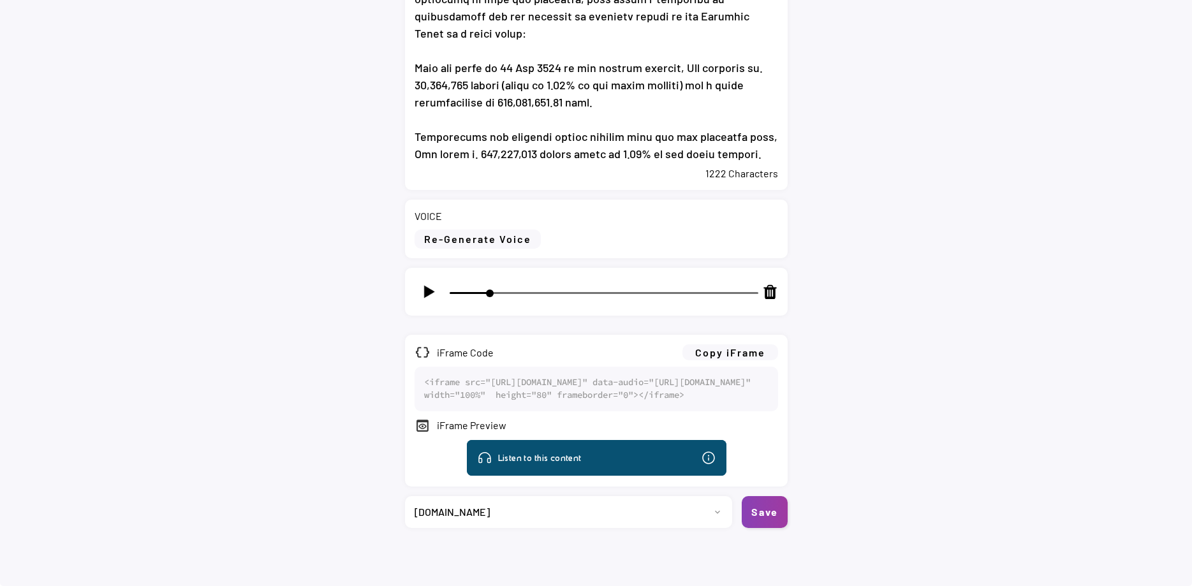
click at [770, 511] on button "Save" at bounding box center [765, 512] width 46 height 32
